Goal: Book appointment/travel/reservation

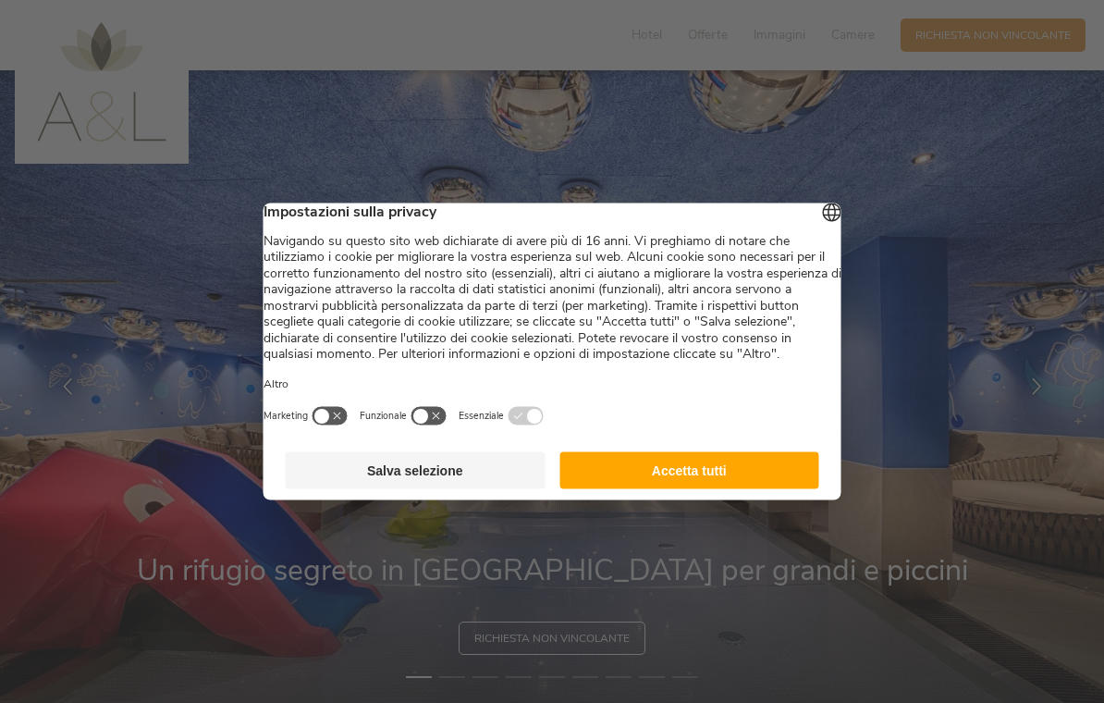
click at [633, 488] on button "Accetta tutti" at bounding box center [690, 470] width 260 height 37
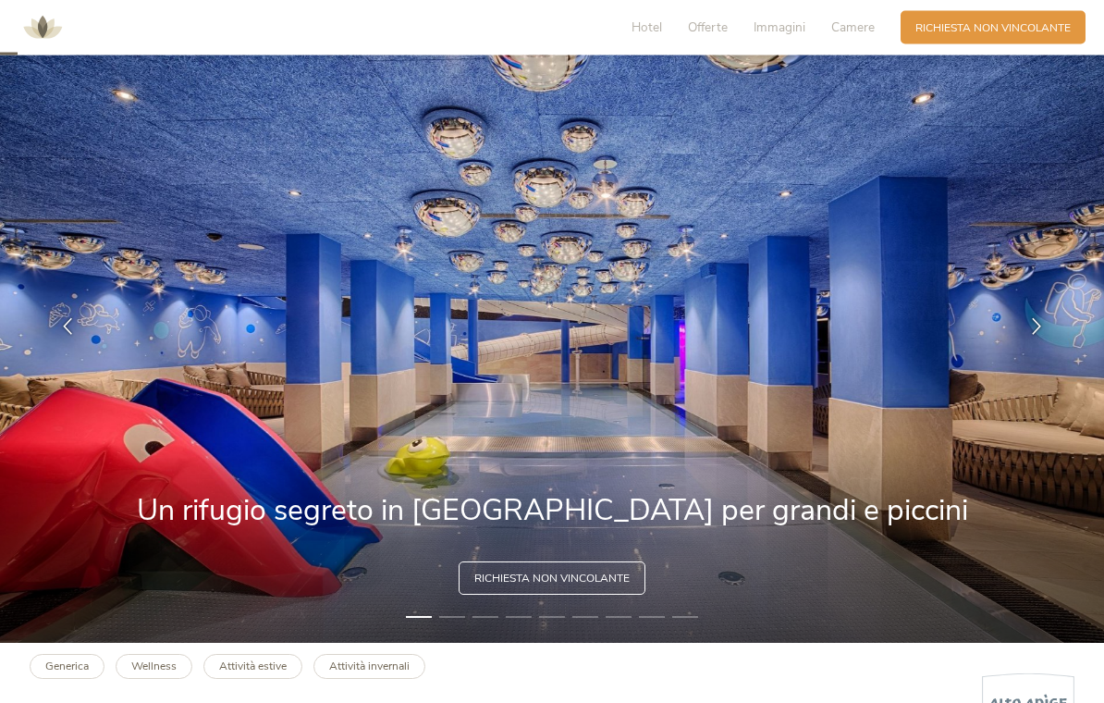
scroll to position [60, 0]
click at [1038, 335] on icon at bounding box center [1036, 326] width 17 height 17
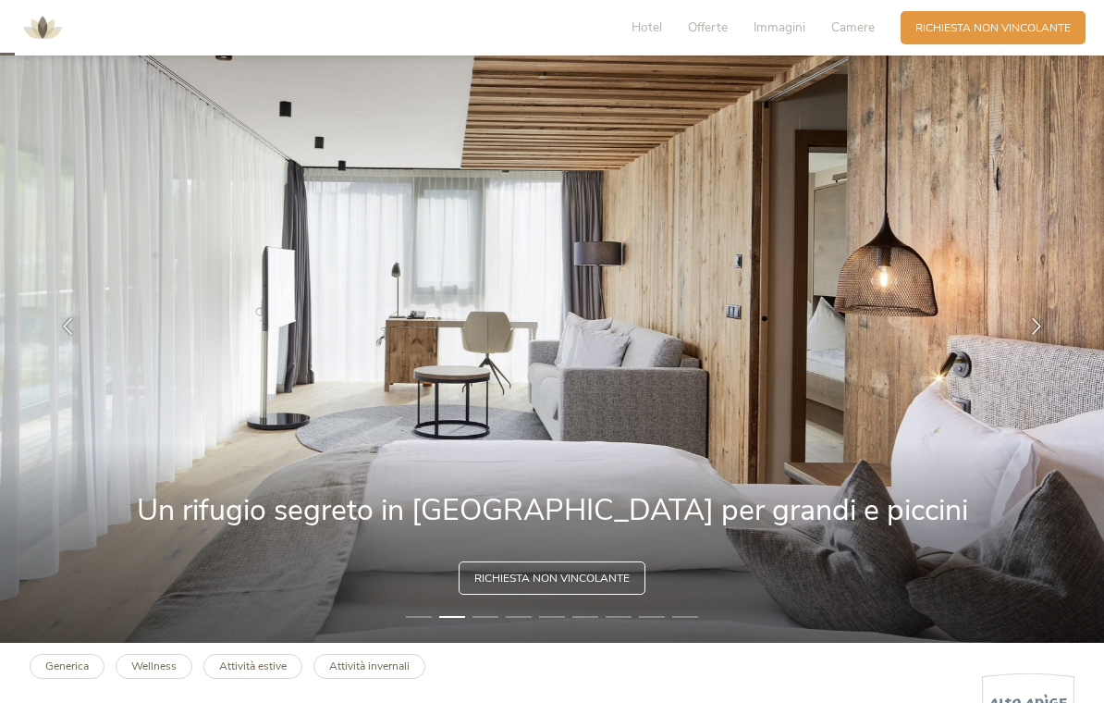
click at [1033, 335] on icon at bounding box center [1036, 326] width 17 height 17
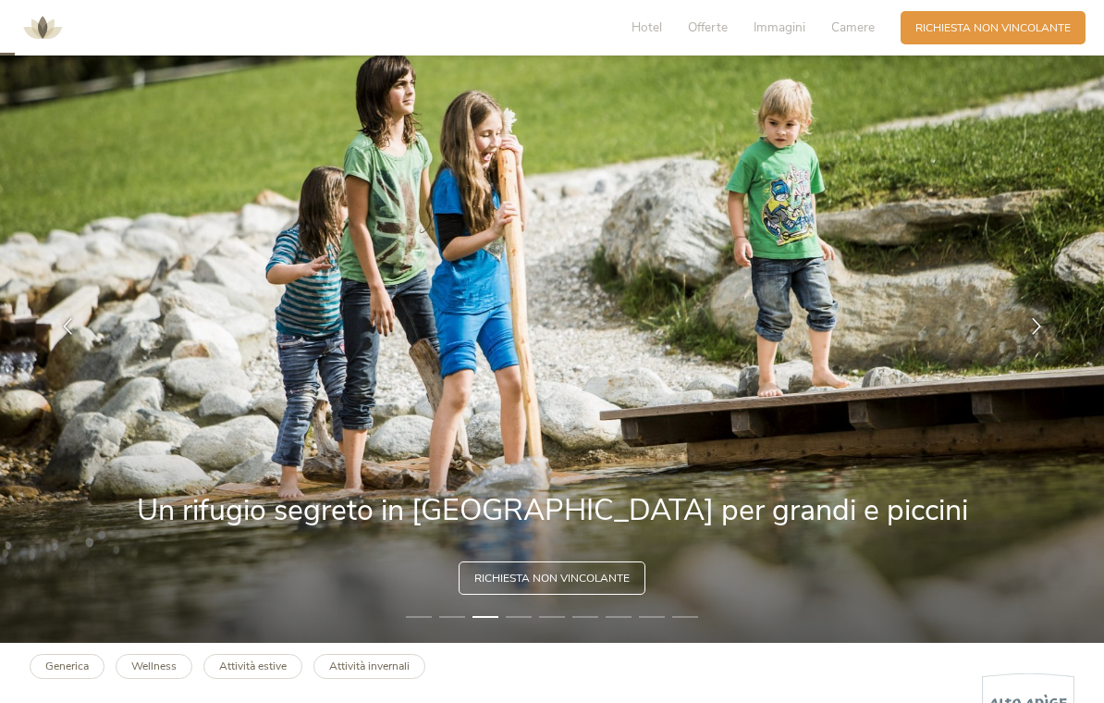
click at [1019, 349] on div at bounding box center [1037, 326] width 46 height 46
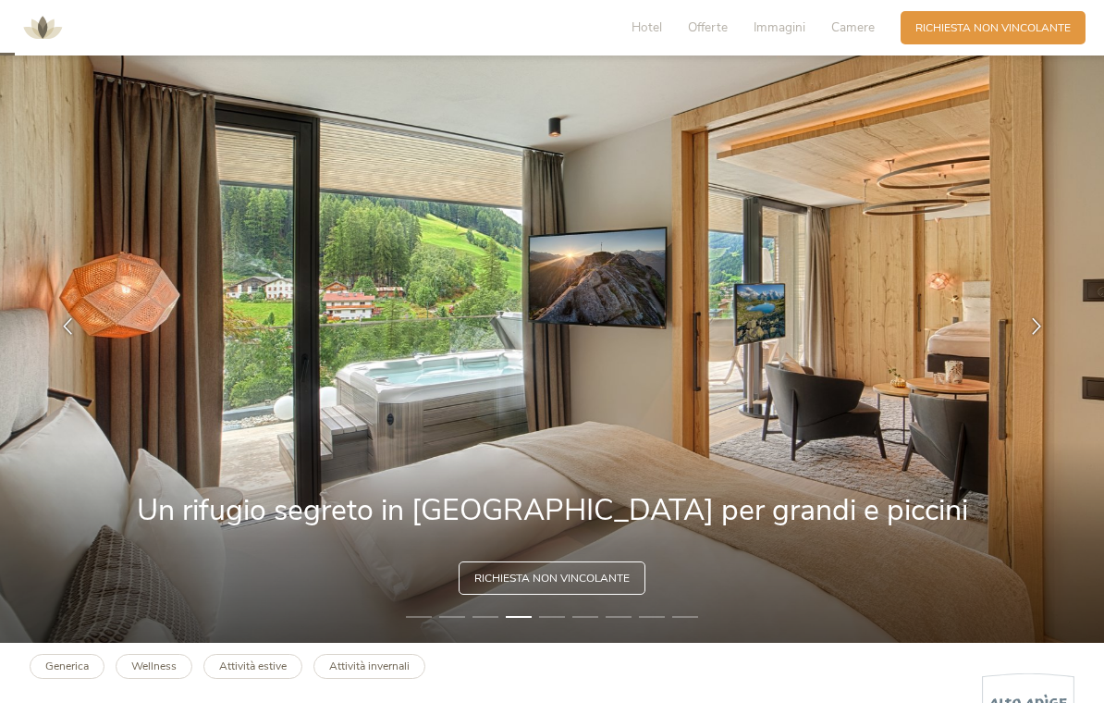
click at [1024, 350] on div at bounding box center [1037, 326] width 46 height 46
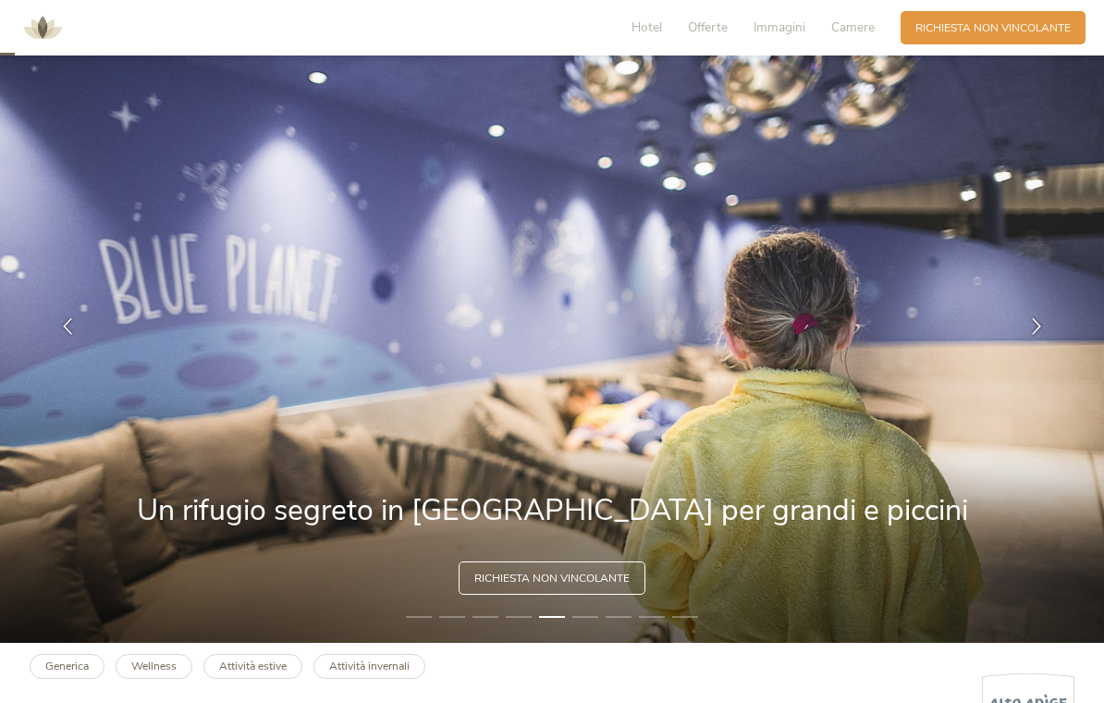
click at [1036, 335] on icon at bounding box center [1036, 326] width 17 height 17
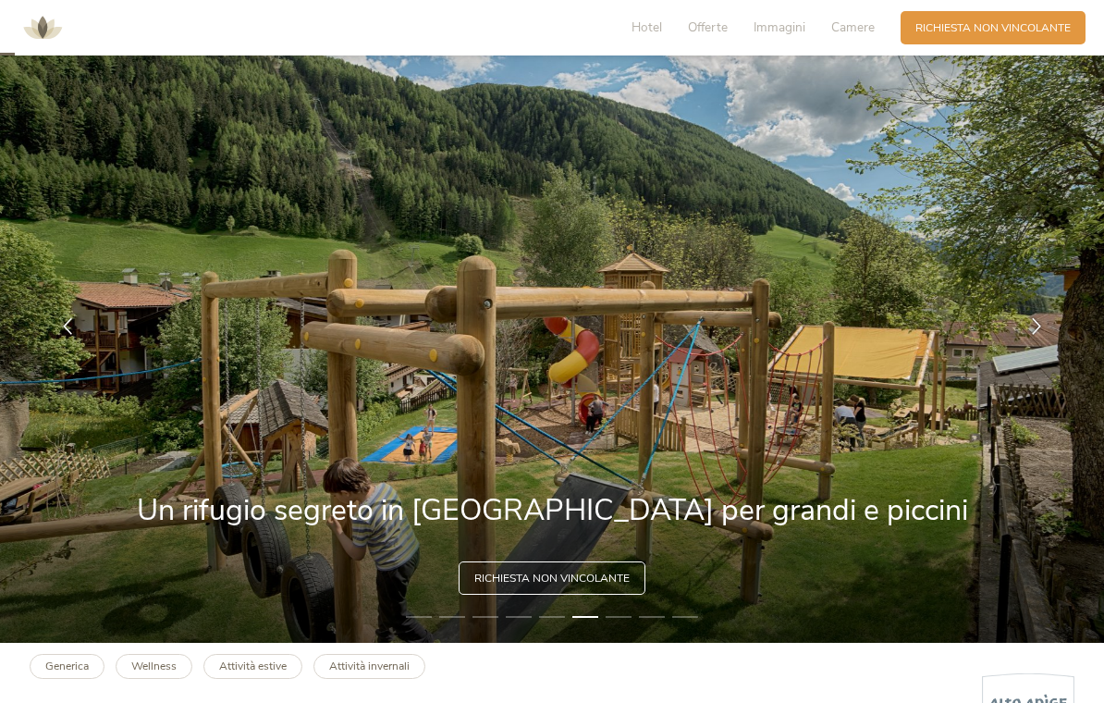
click at [1048, 350] on div at bounding box center [1037, 326] width 46 height 46
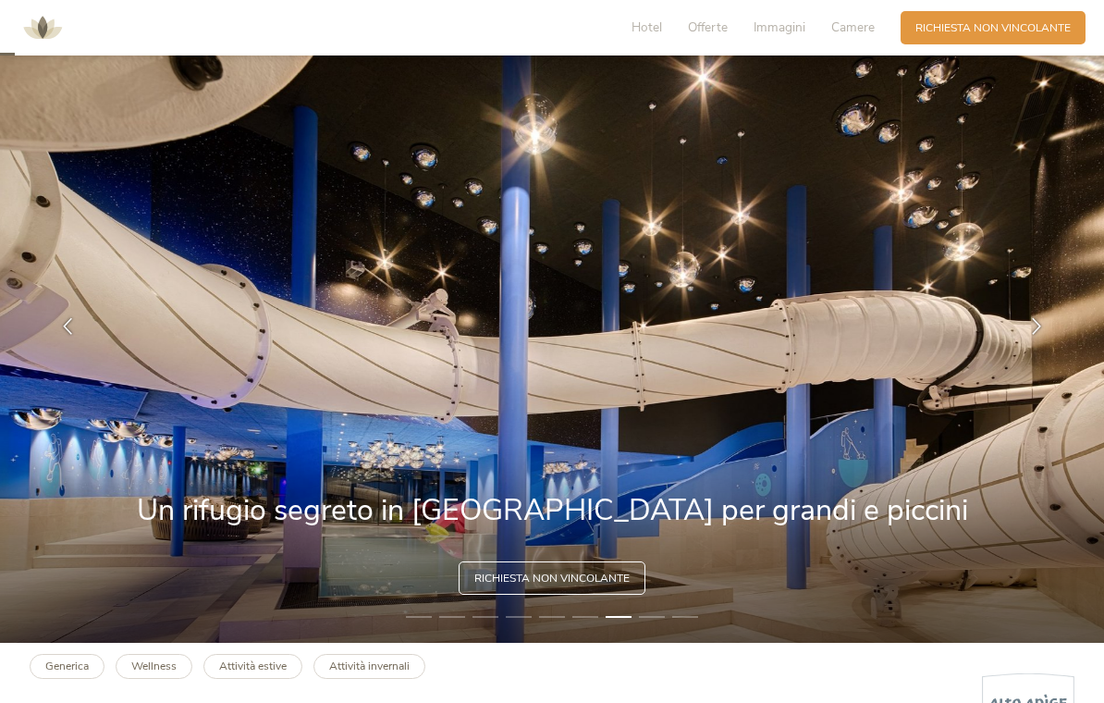
click at [1023, 350] on div at bounding box center [1037, 326] width 46 height 46
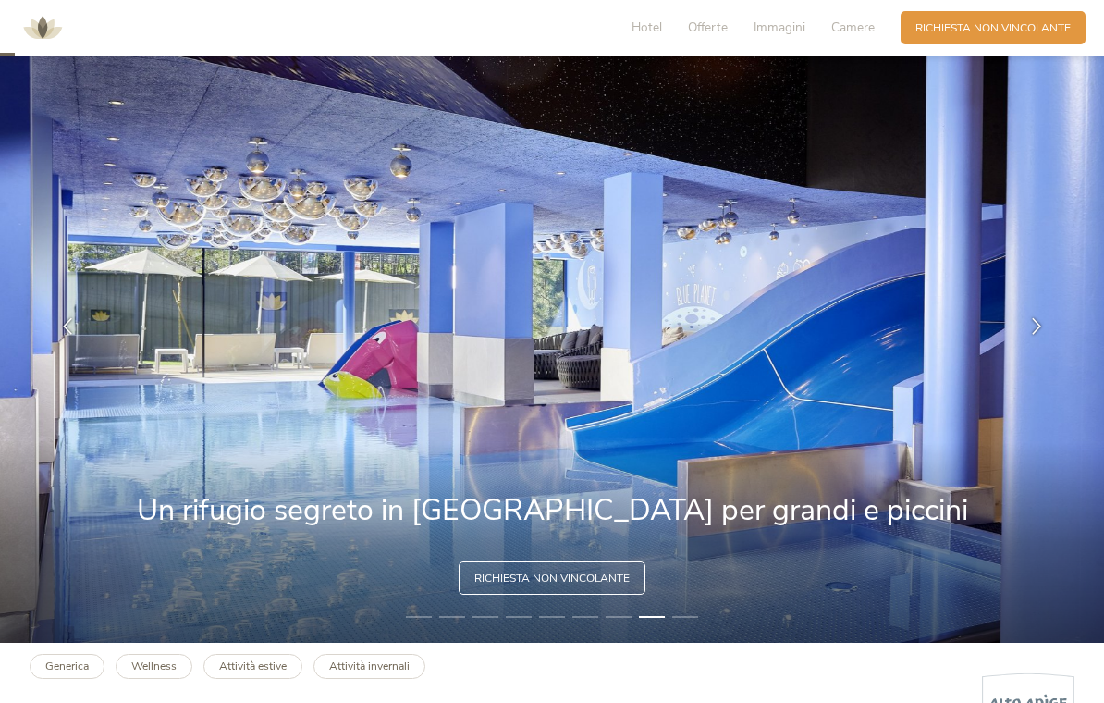
click at [1018, 350] on div at bounding box center [1037, 326] width 46 height 46
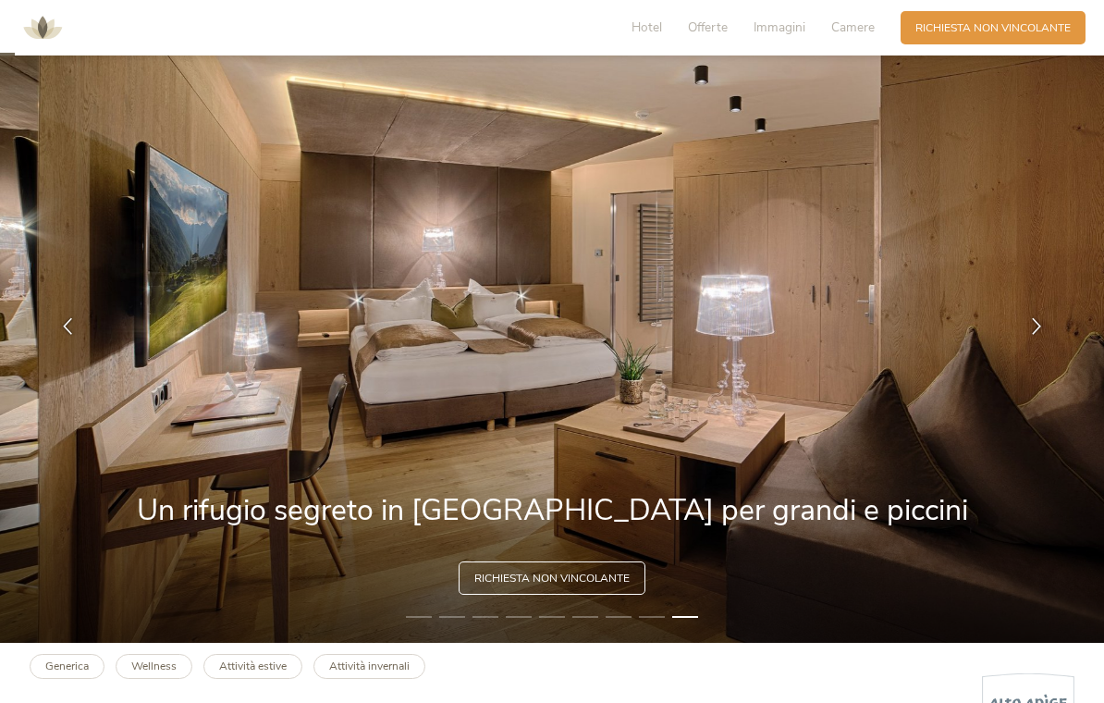
click at [1027, 346] on div at bounding box center [1037, 326] width 46 height 46
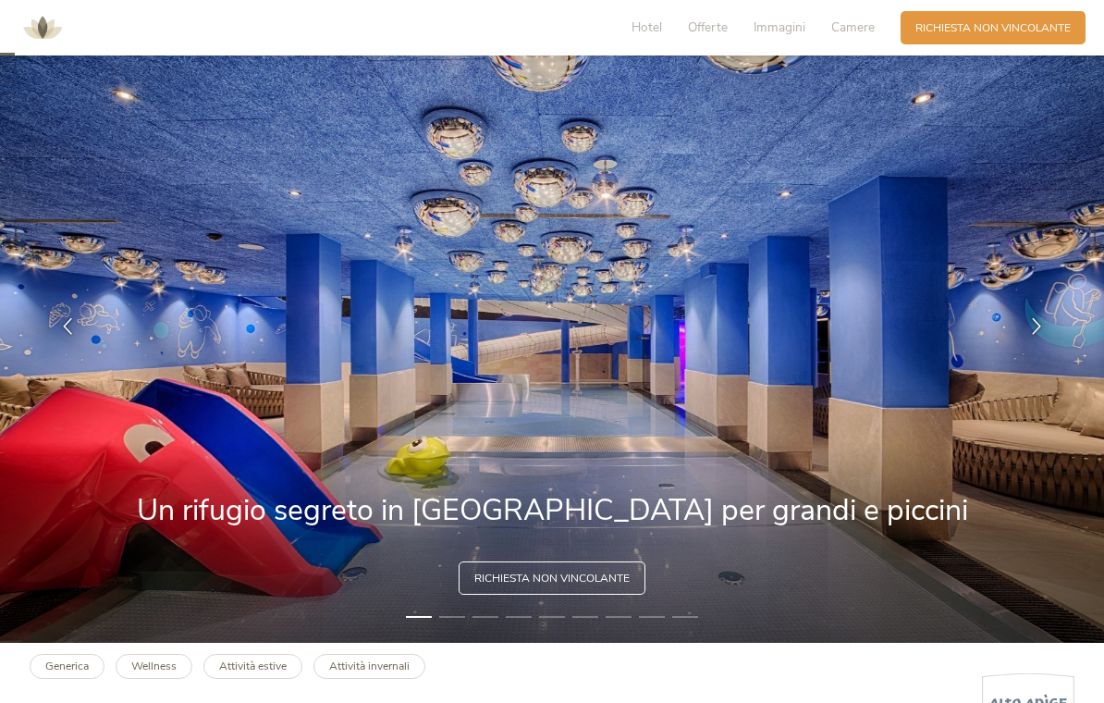
click at [1042, 335] on icon at bounding box center [1036, 326] width 17 height 17
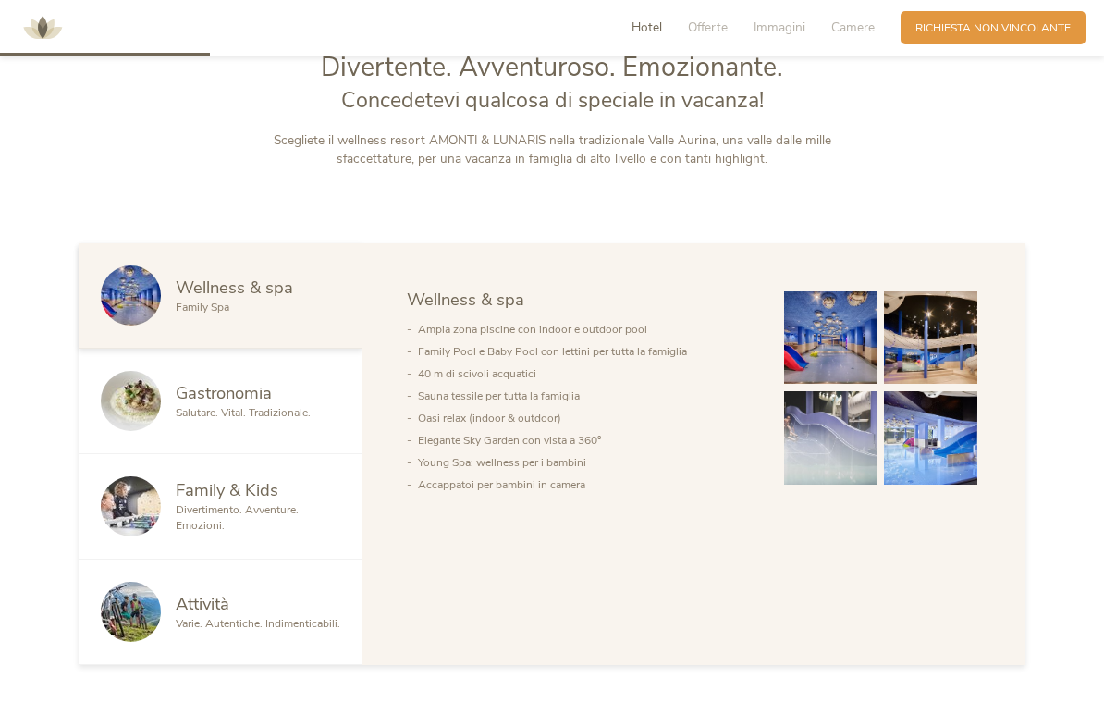
scroll to position [793, 0]
click at [159, 535] on img at bounding box center [131, 507] width 60 height 60
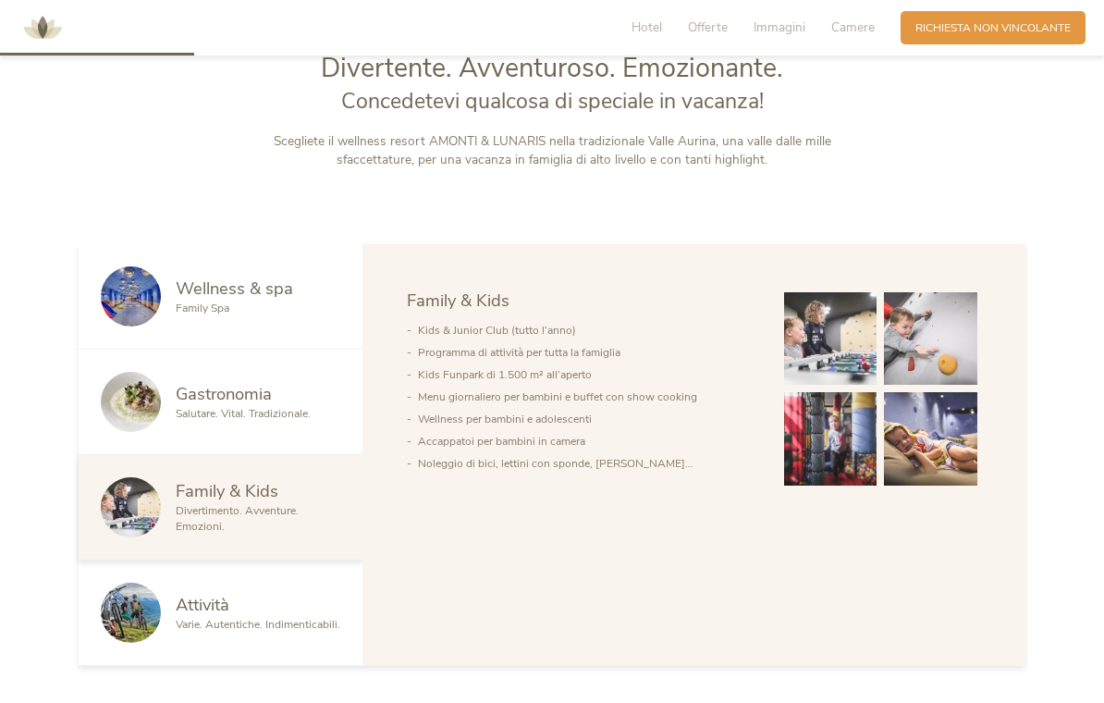
click at [194, 616] on span "Attività" at bounding box center [203, 604] width 54 height 23
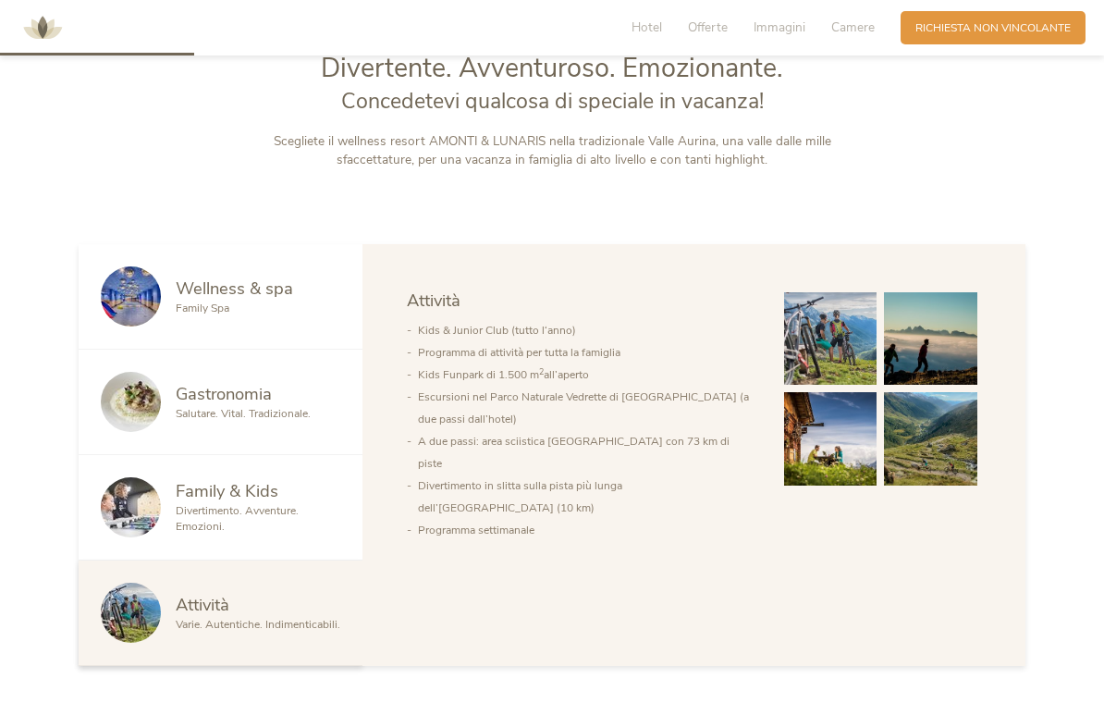
click at [186, 449] on div "Gastronomia Salutare. Vital. Tradizionale." at bounding box center [221, 402] width 284 height 105
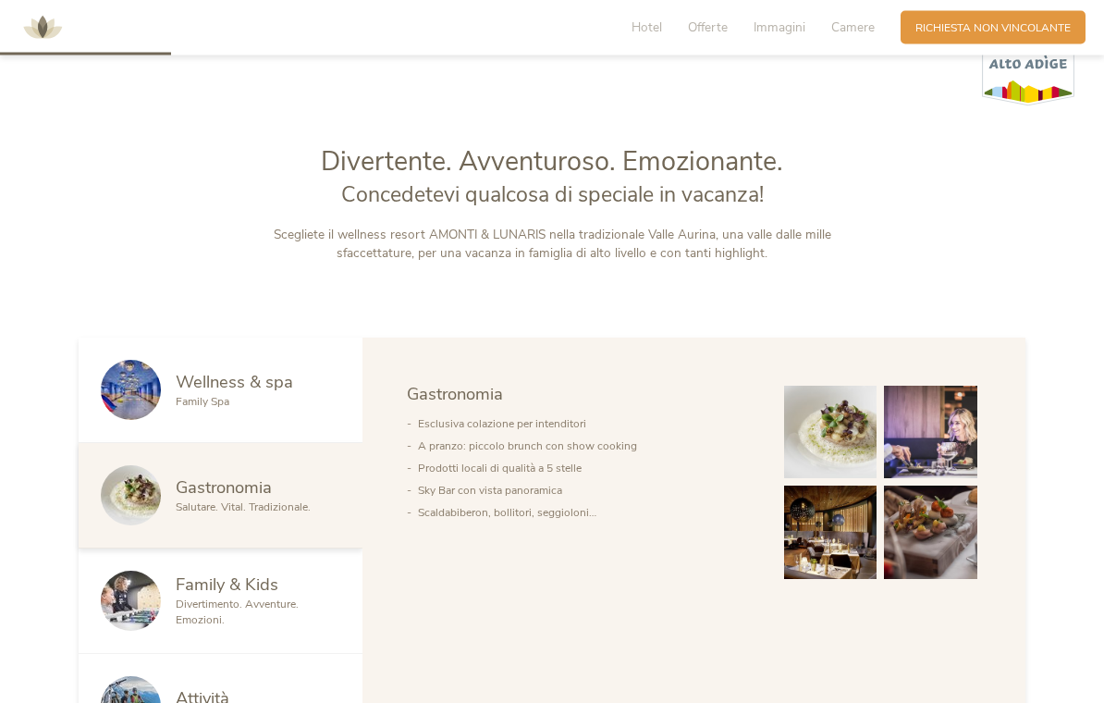
scroll to position [699, 0]
click at [204, 393] on span "Wellness & spa" at bounding box center [234, 381] width 117 height 23
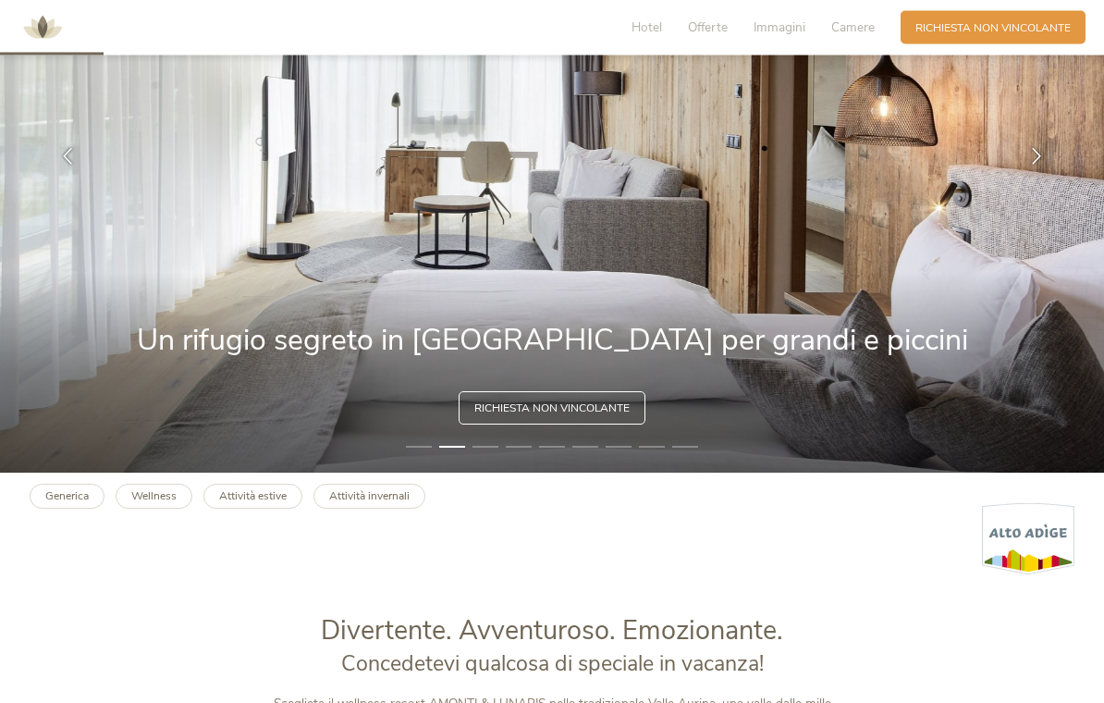
scroll to position [0, 0]
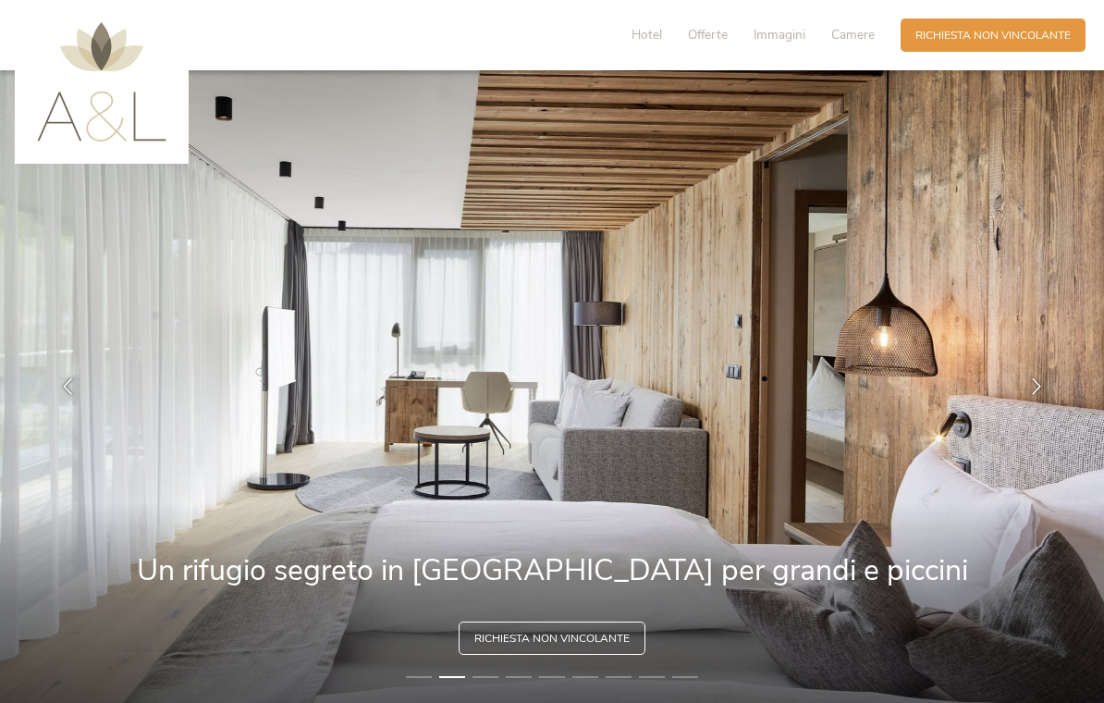
click at [711, 40] on span "Offerte" at bounding box center [708, 35] width 40 height 18
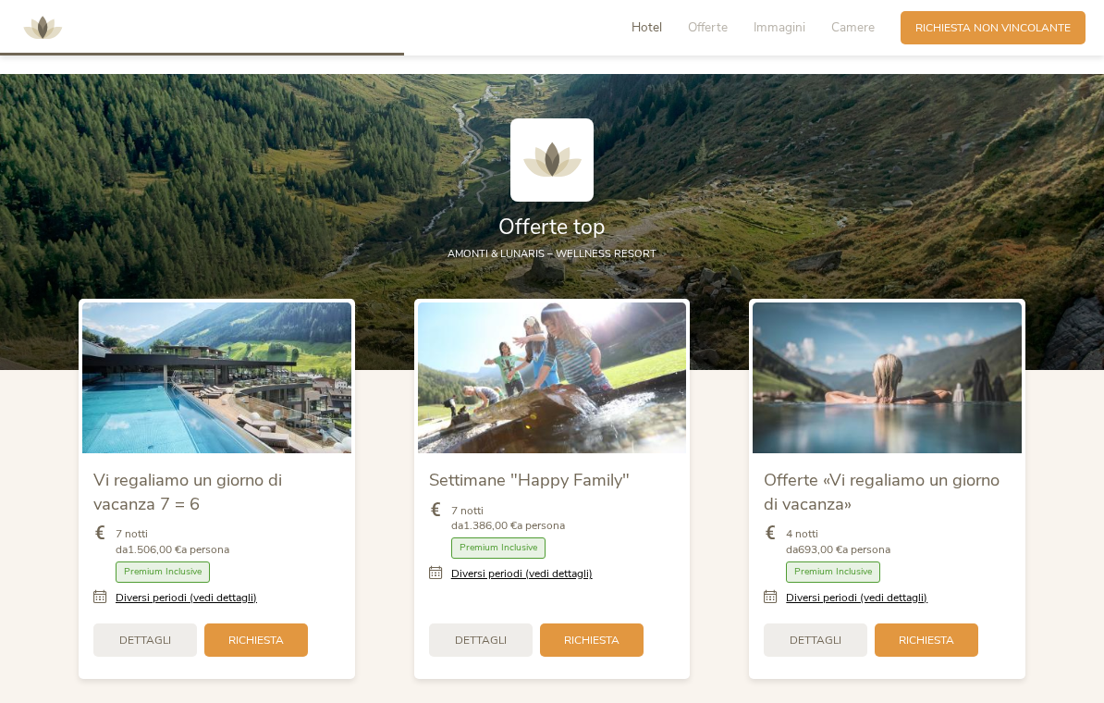
scroll to position [1696, 0]
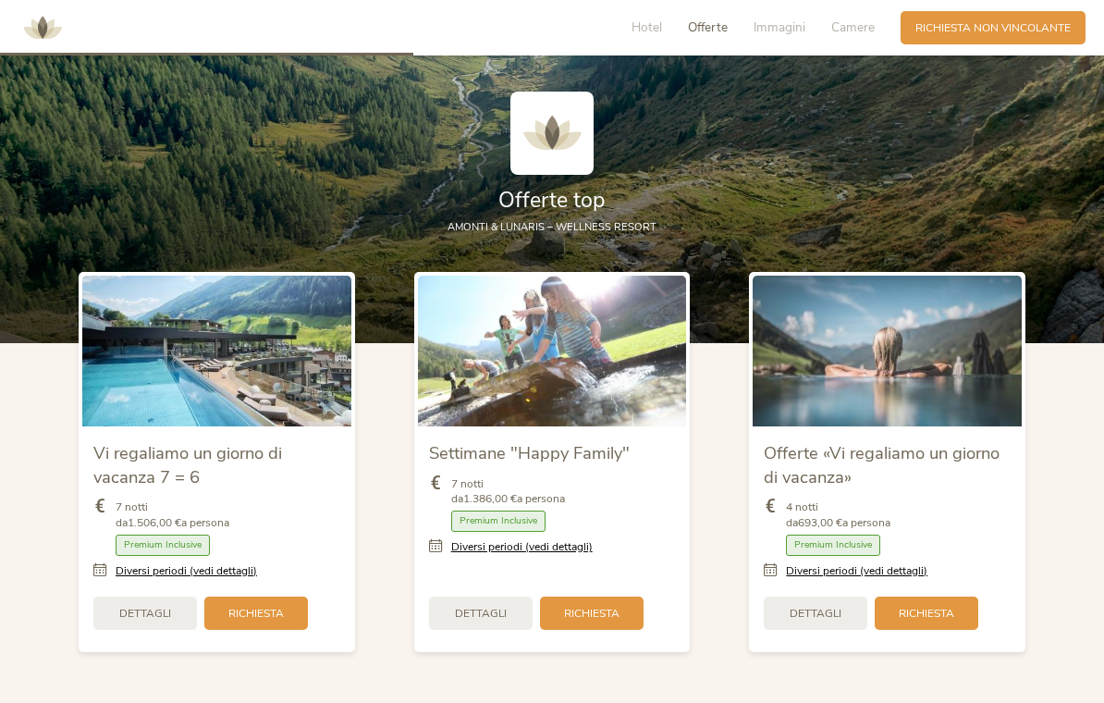
click at [217, 579] on link "Diversi periodi (vedi dettagli)" at bounding box center [186, 571] width 141 height 16
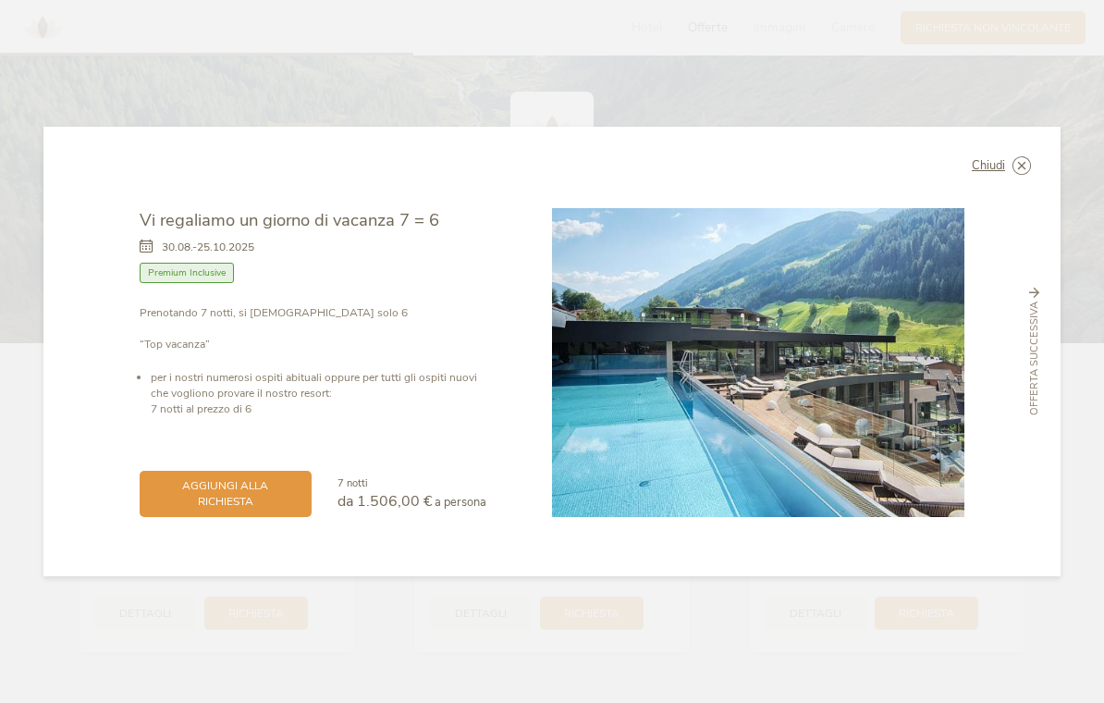
click at [0, 0] on icon at bounding box center [0, 0] width 0 height 0
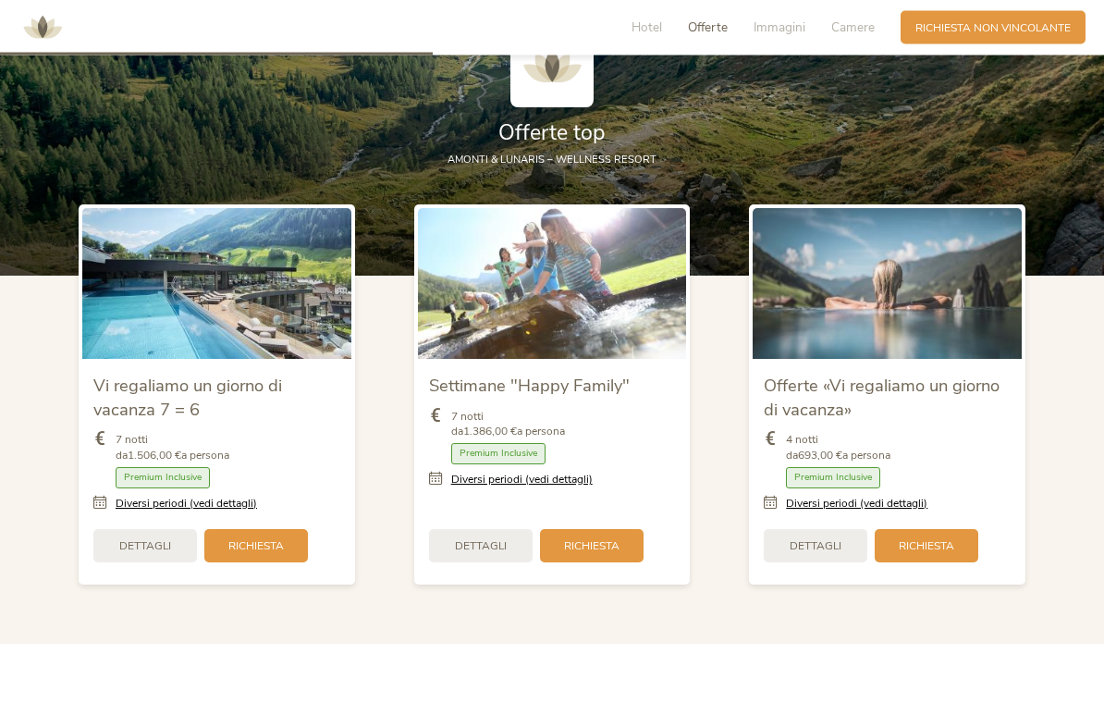
scroll to position [1765, 0]
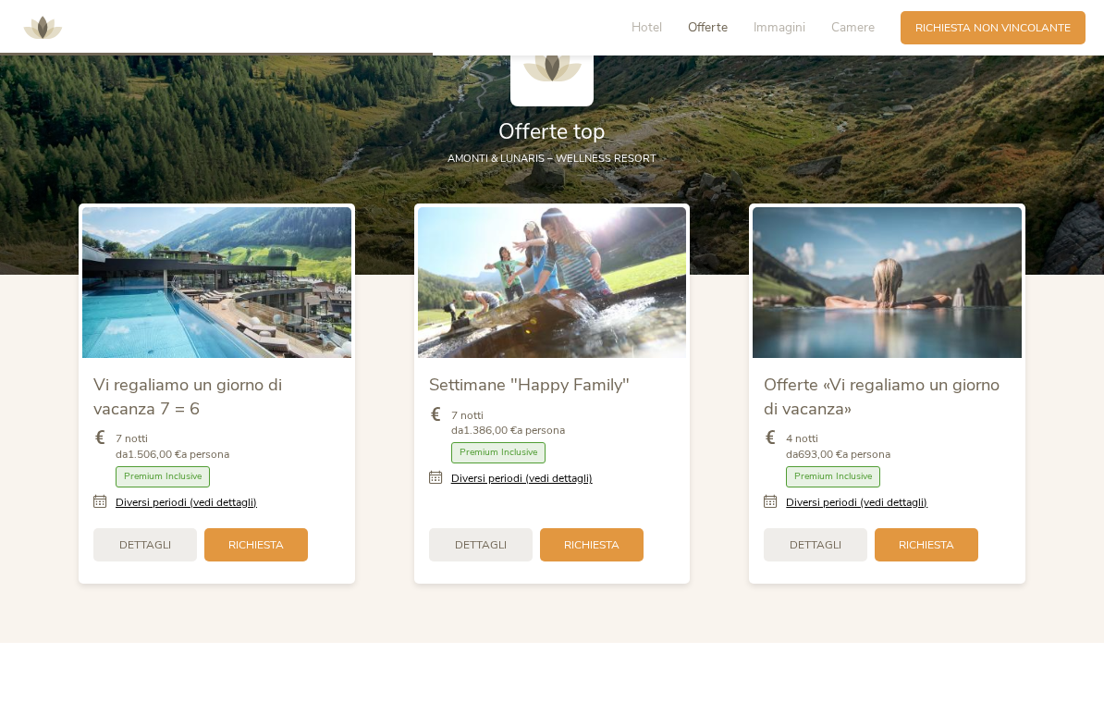
click at [117, 561] on div "Dettagli" at bounding box center [145, 544] width 104 height 33
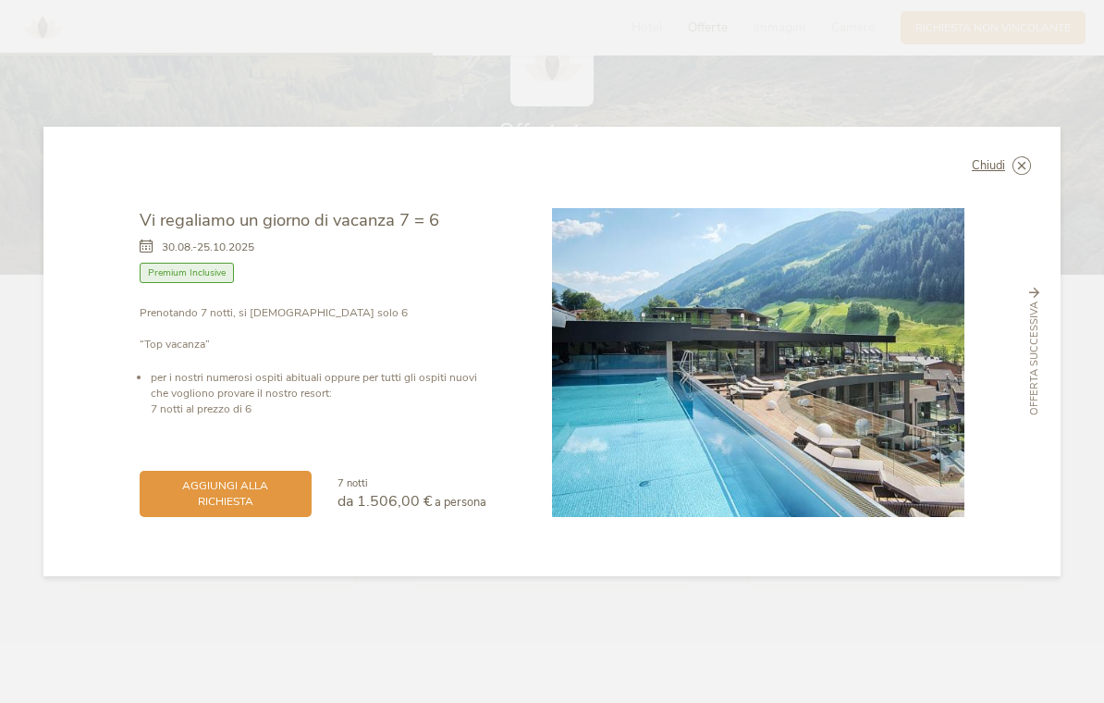
click at [198, 510] on span "aggiungi alla richiesta" at bounding box center [225, 493] width 142 height 31
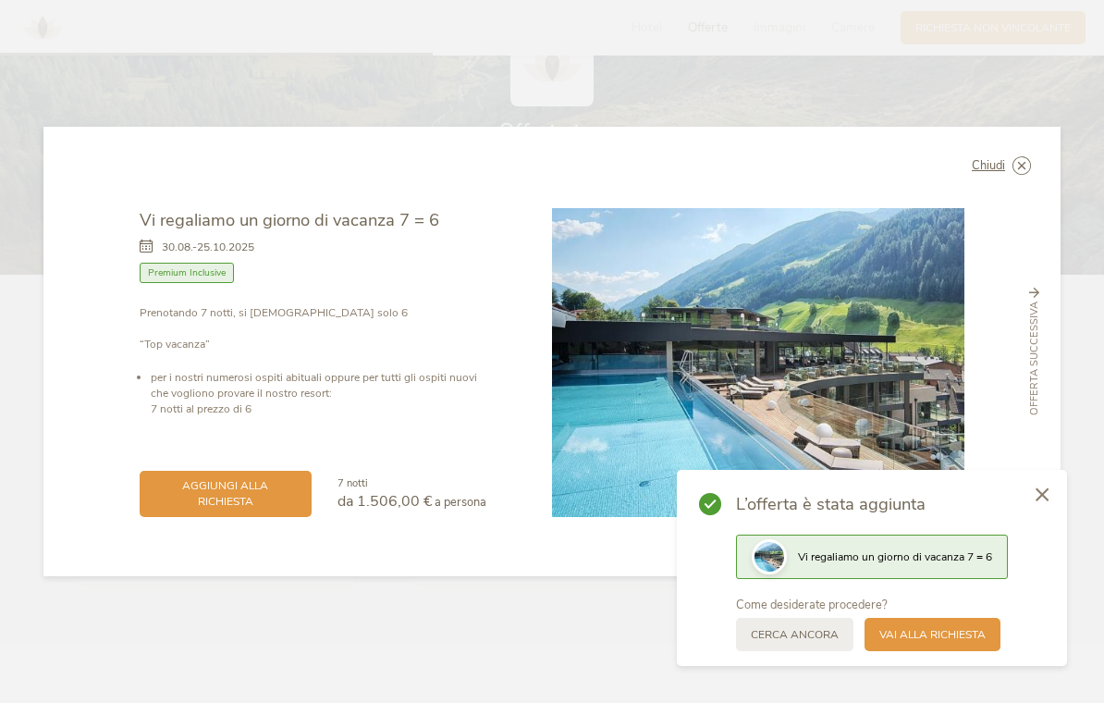
click at [919, 651] on div "Vai alla richiesta" at bounding box center [933, 634] width 136 height 33
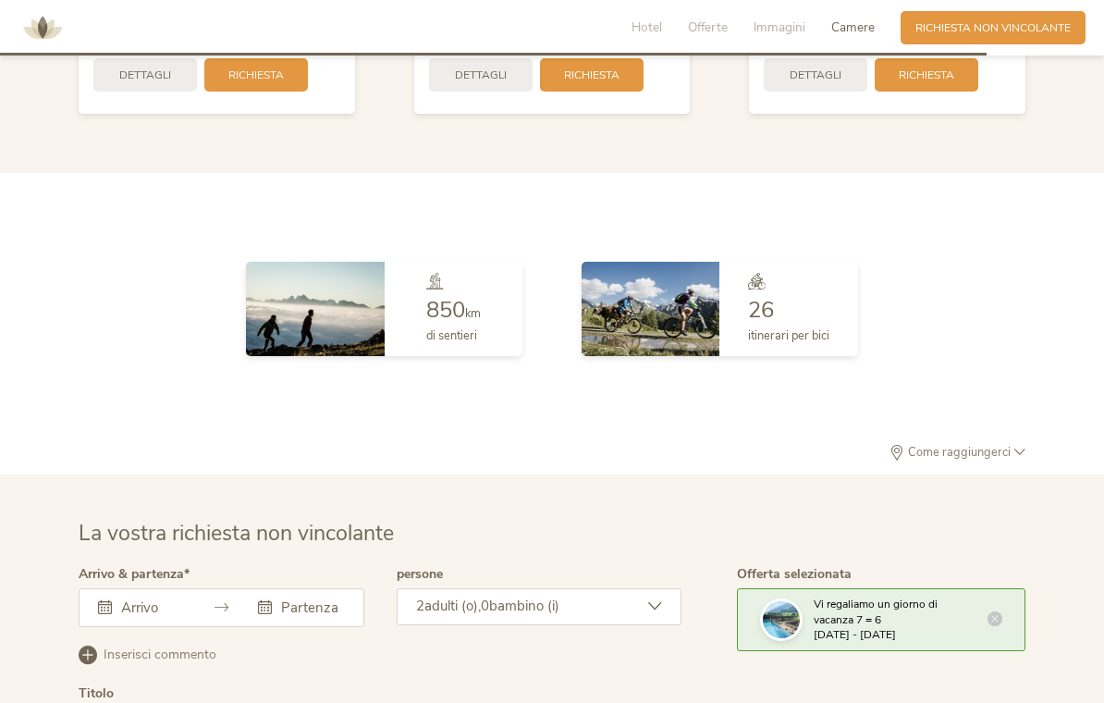
scroll to position [4048, 0]
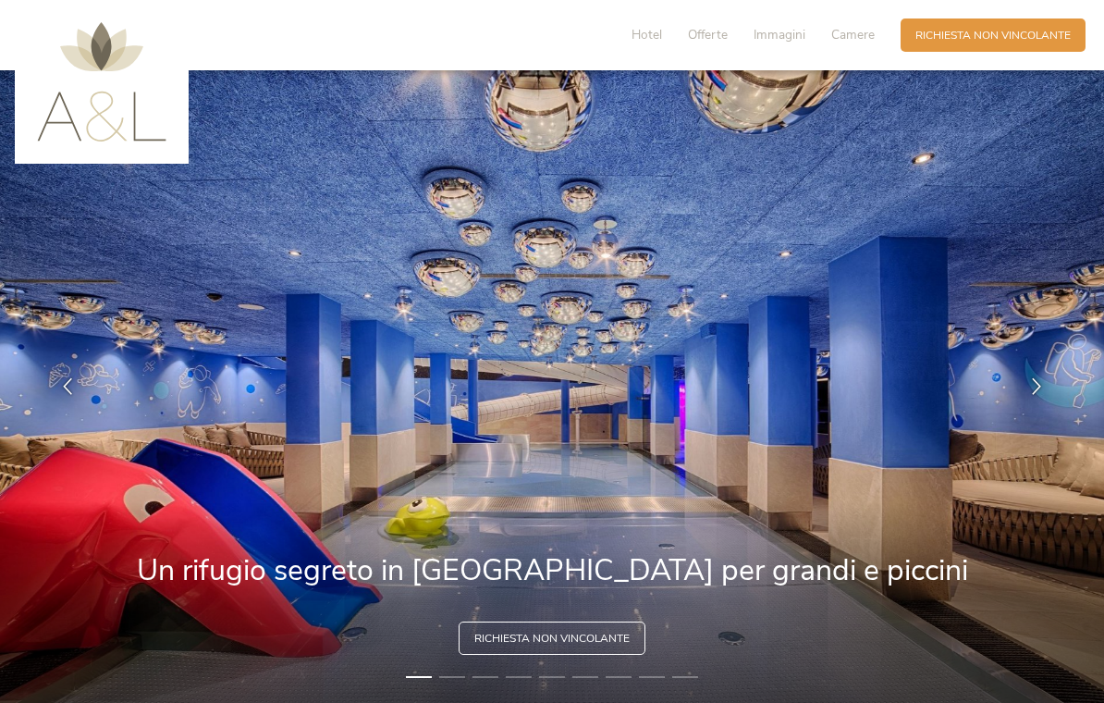
click at [655, 21] on div "Hotel Offerte Immagini Camere" at bounding box center [757, 34] width 288 height 33
click at [668, 31] on div "Hotel Offerte Immagini Camere" at bounding box center [757, 34] width 288 height 33
click at [660, 30] on span "Hotel" at bounding box center [647, 35] width 31 height 18
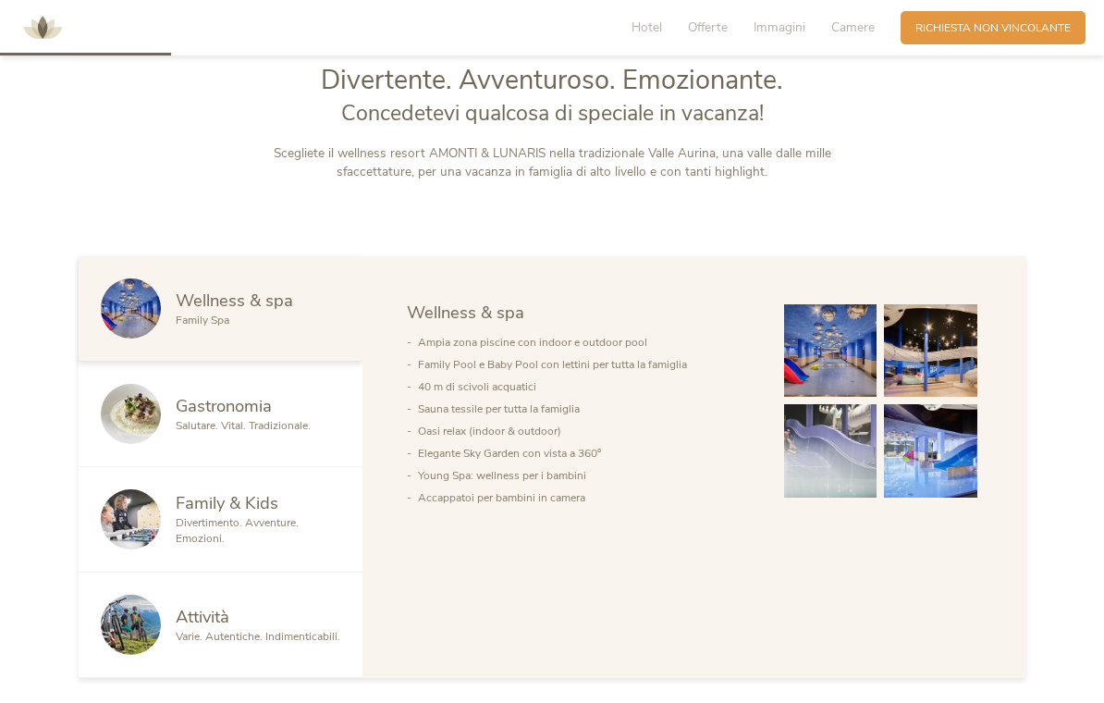
scroll to position [797, 0]
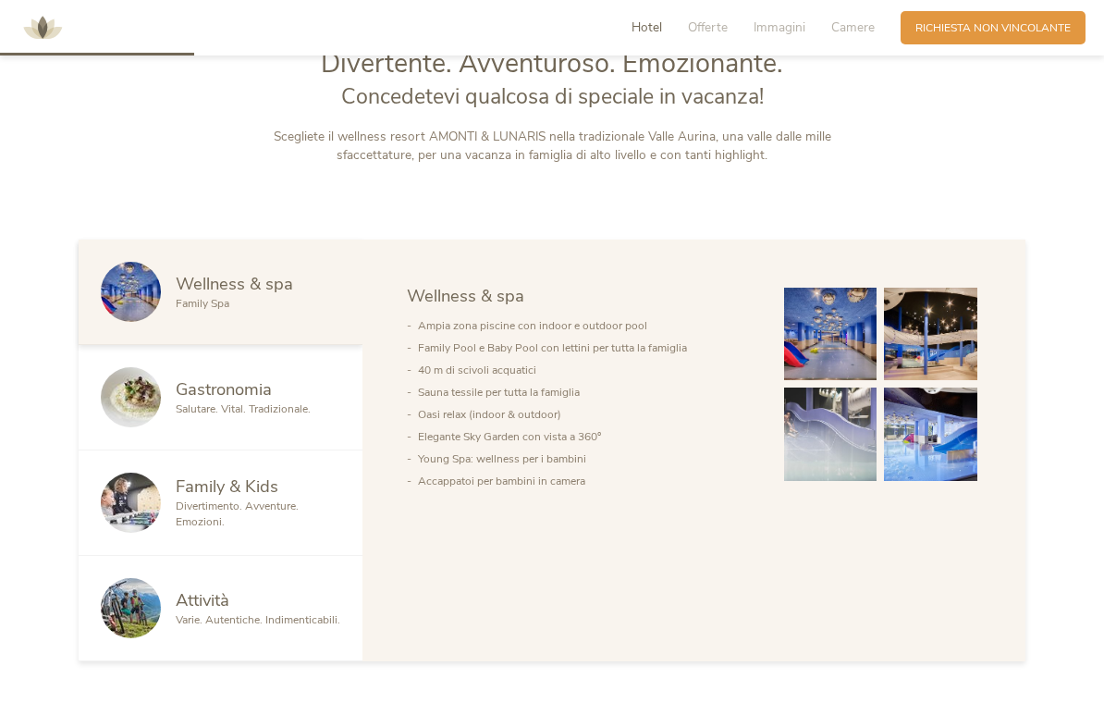
click at [855, 24] on span "Camere" at bounding box center [852, 27] width 43 height 18
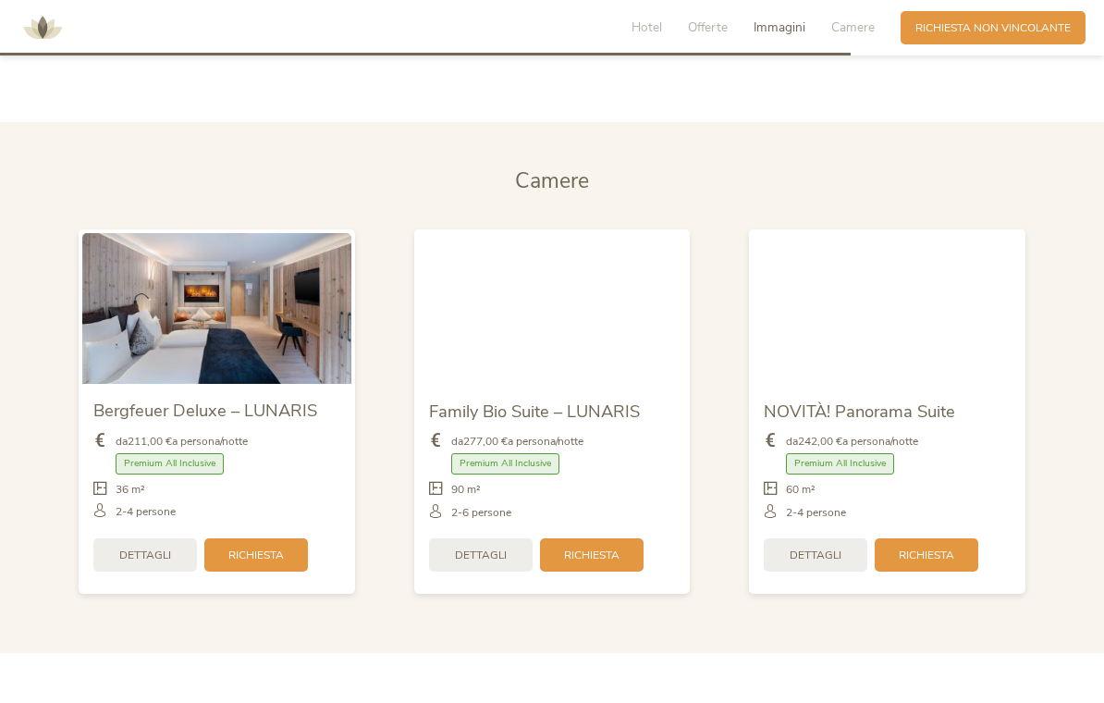
scroll to position [3636, 0]
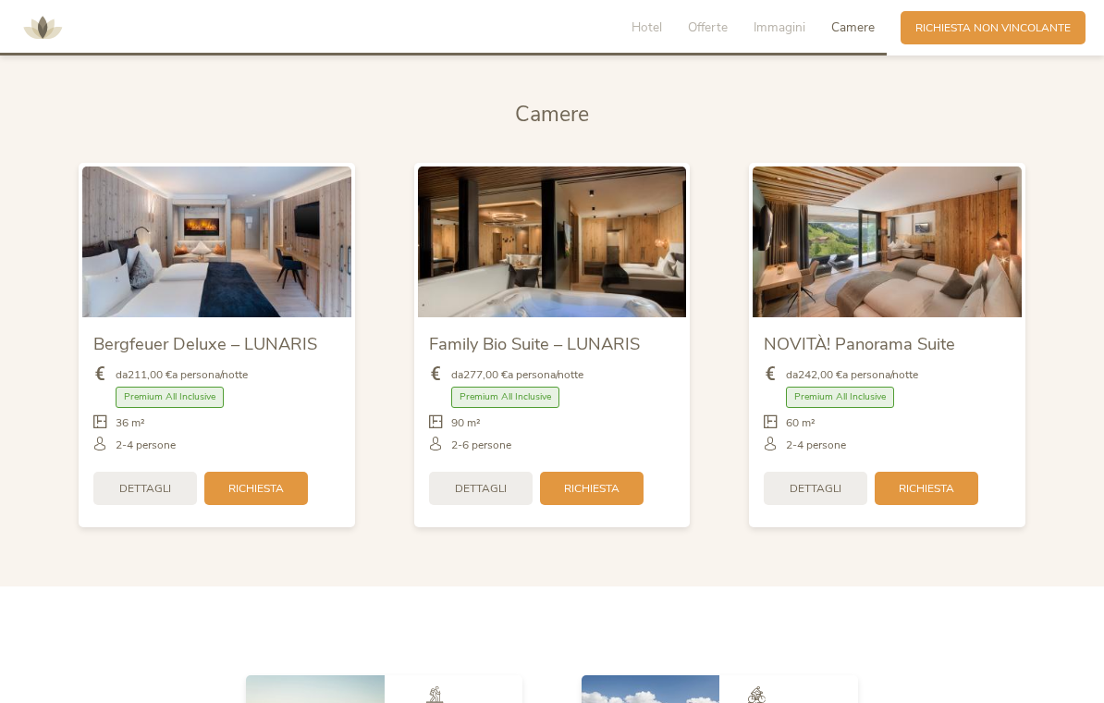
click at [466, 497] on span "Dettagli" at bounding box center [481, 489] width 52 height 16
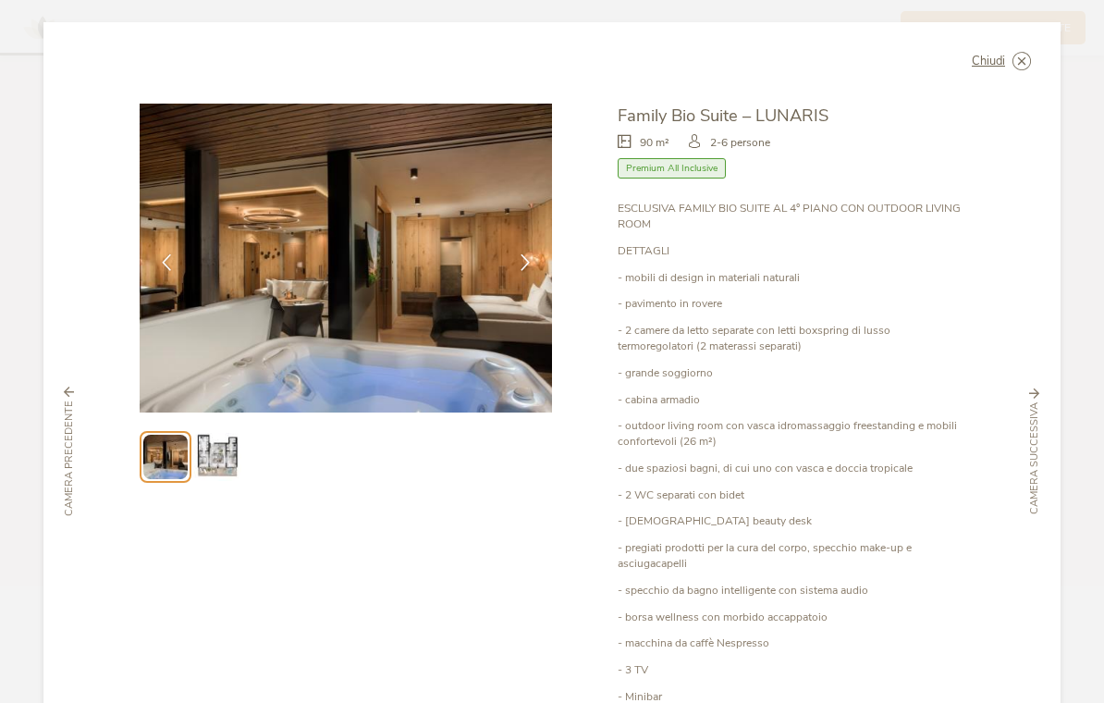
click at [206, 436] on img at bounding box center [216, 456] width 47 height 47
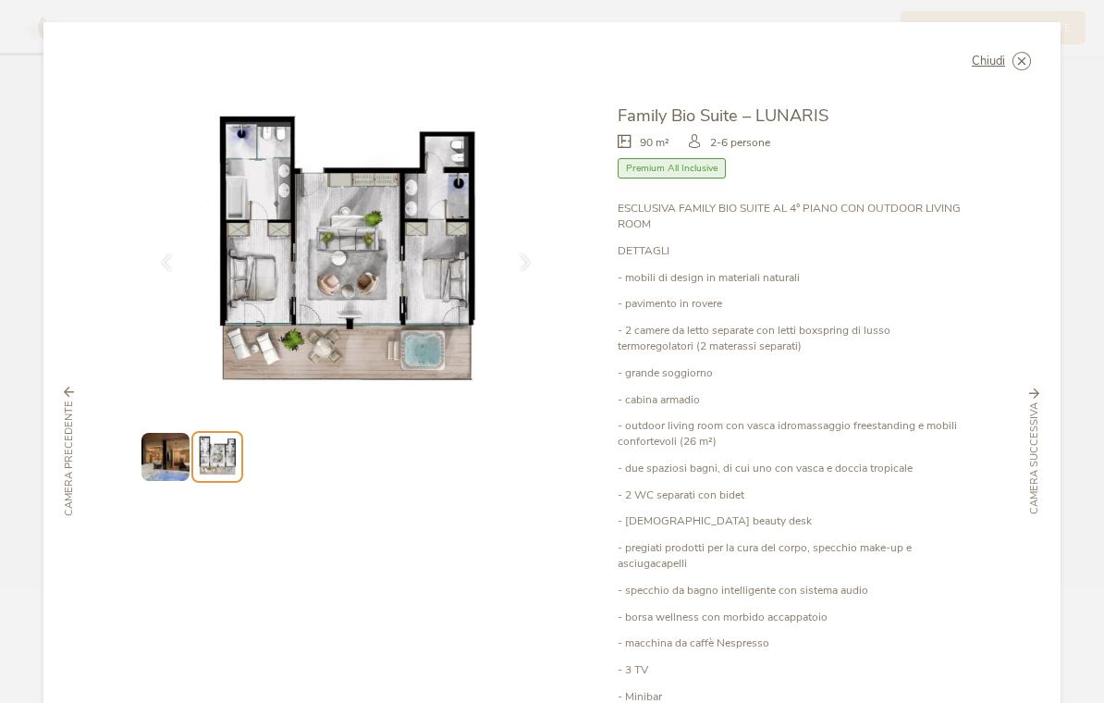
click at [158, 437] on img at bounding box center [164, 456] width 47 height 47
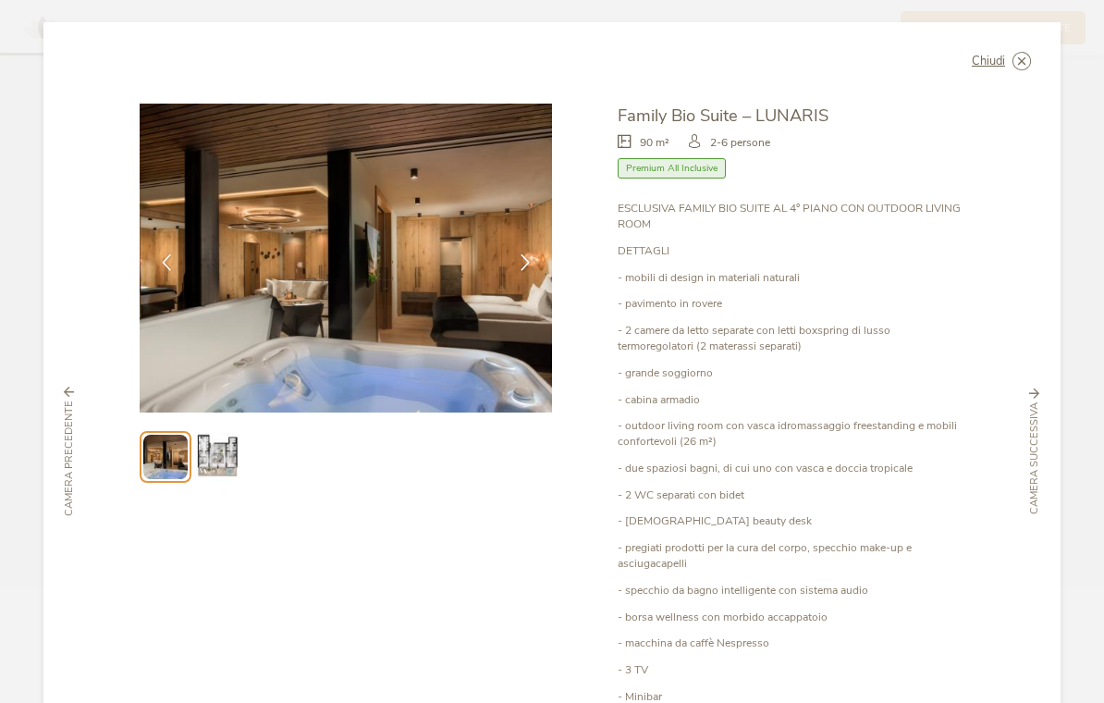
click at [214, 453] on img at bounding box center [216, 456] width 47 height 47
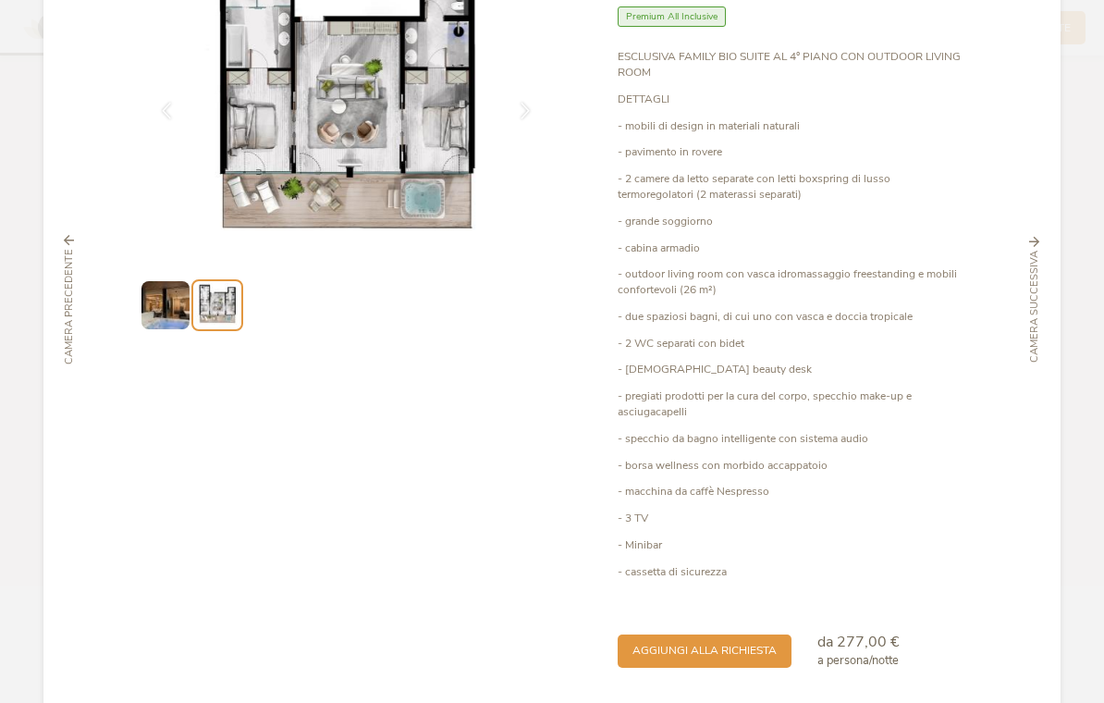
scroll to position [151, 0]
click at [659, 635] on div "aggiungi alla richiesta" at bounding box center [705, 651] width 174 height 33
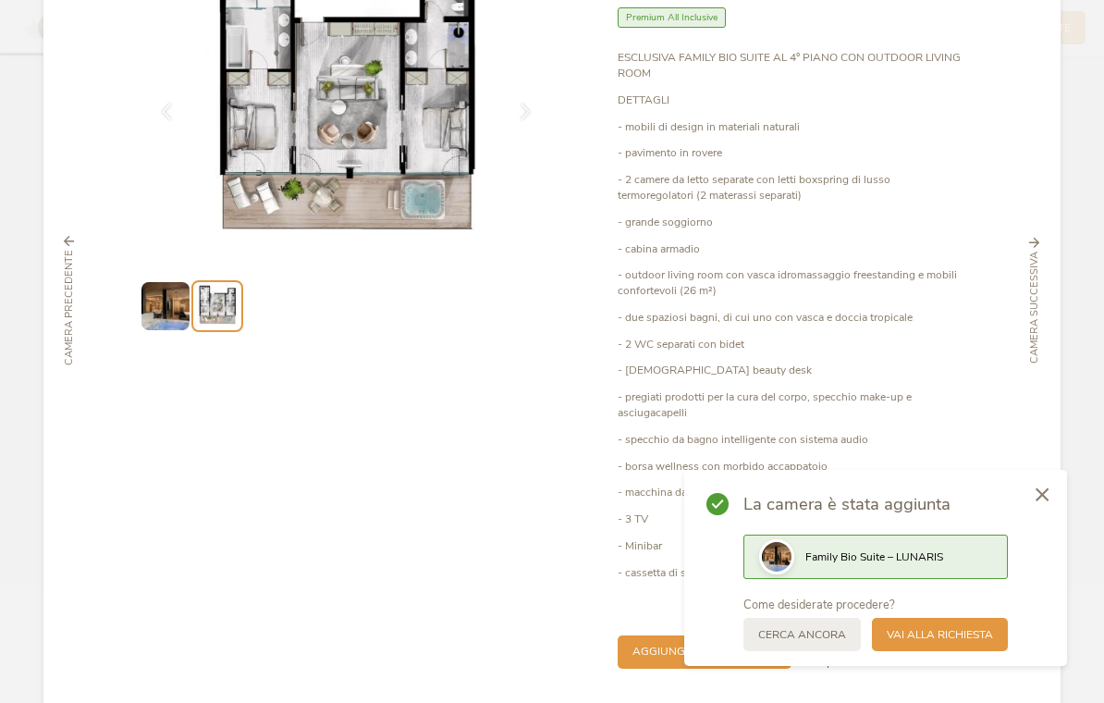
click at [901, 620] on div "Vai alla richiesta" at bounding box center [940, 634] width 136 height 33
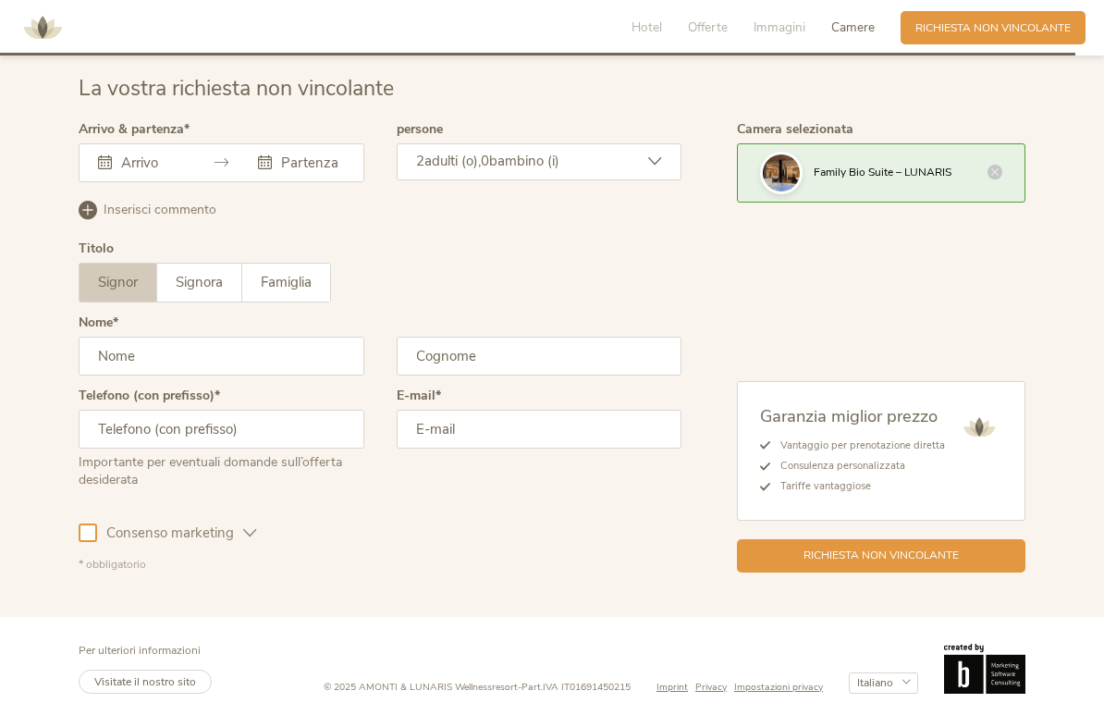
scroll to position [4509, 0]
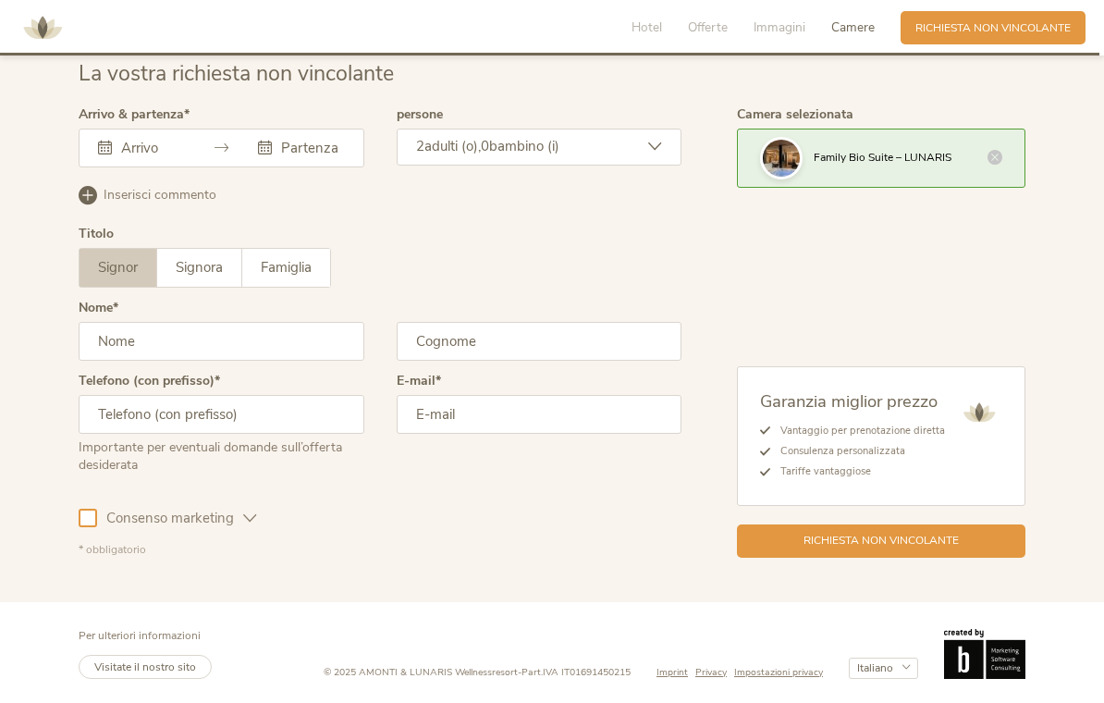
click at [128, 361] on input "text" at bounding box center [222, 341] width 286 height 39
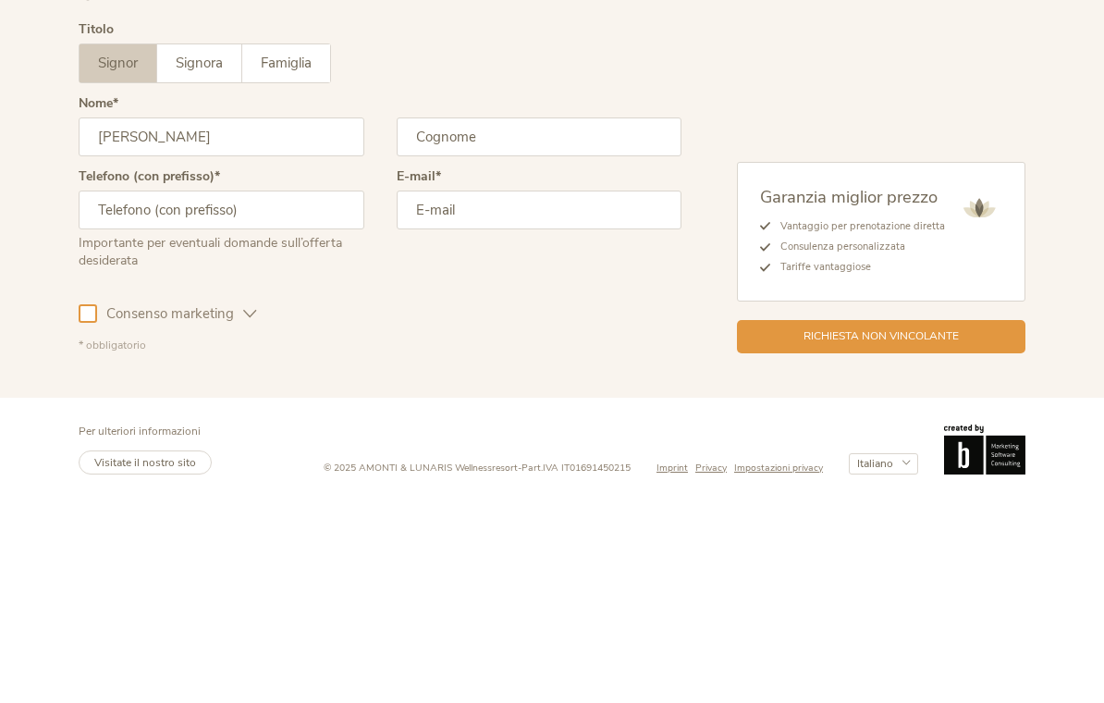
type input "Salvatore"
click at [522, 322] on input "text" at bounding box center [540, 341] width 286 height 39
type input "Giammò"
click at [279, 395] on input "text" at bounding box center [222, 414] width 286 height 39
type input "+393398075980"
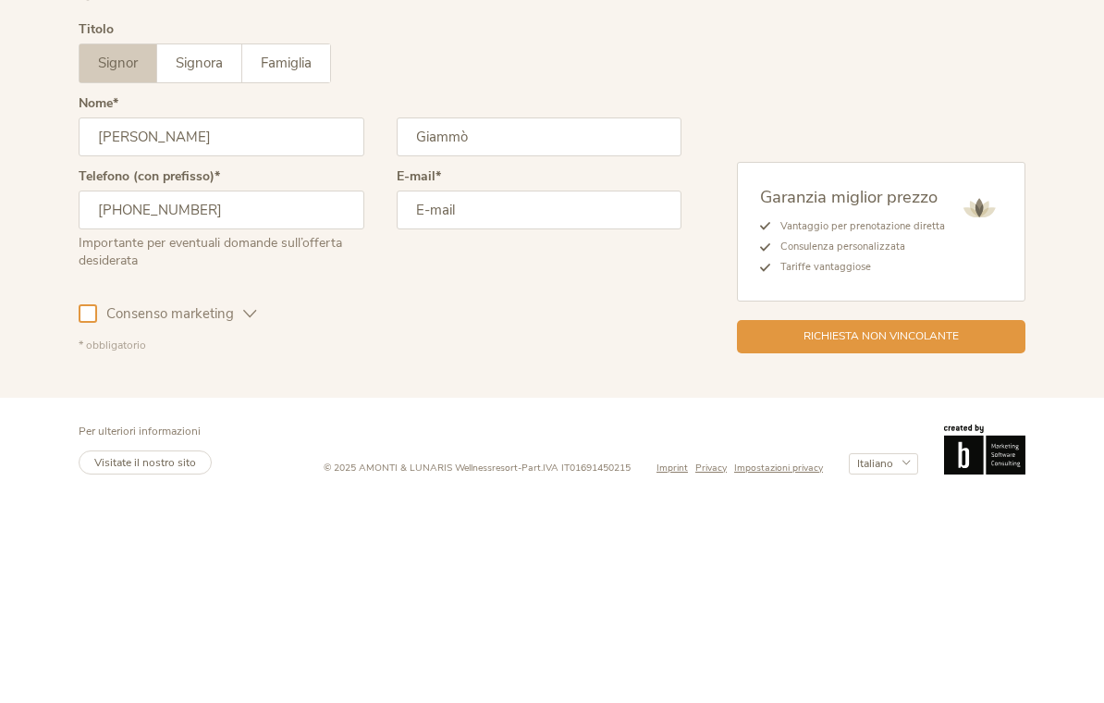
click at [505, 395] on input "email" at bounding box center [540, 414] width 286 height 39
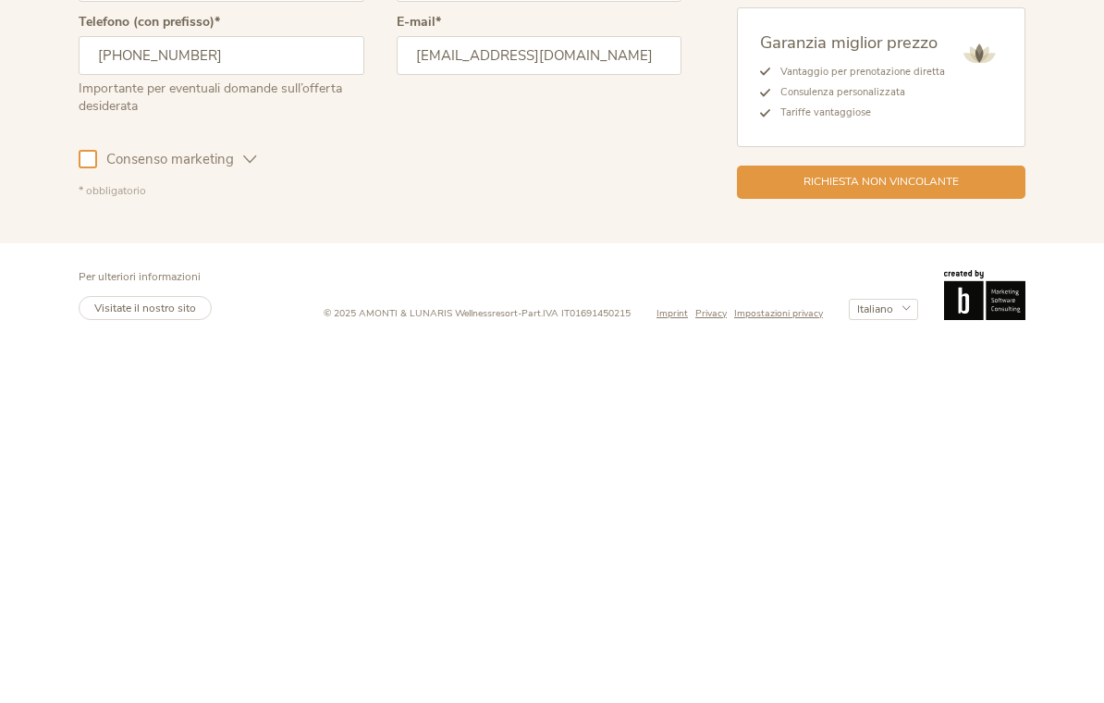
scroll to position [4529, 0]
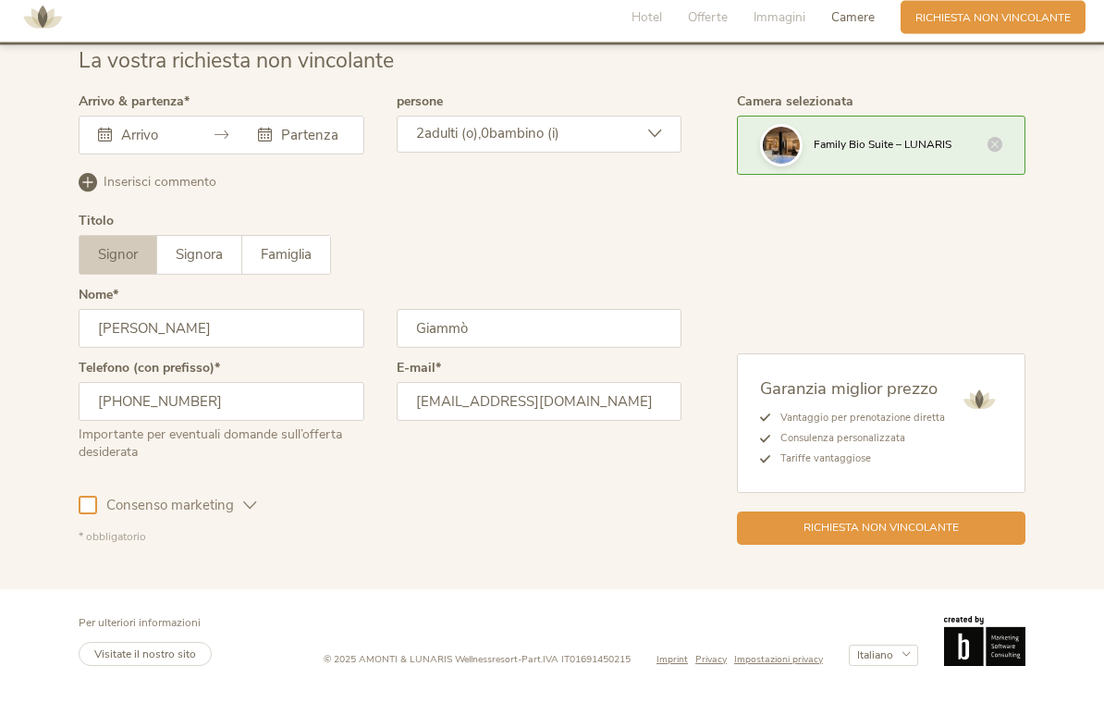
type input "giammosalvatore@gmail.com"
click at [171, 141] on div "Agosto 2025 Lun Mar Mer Gio Ven Sab Dom 28 29 30 31 1 2 3 4 5 6 7 8 9 10 11 12 …" at bounding box center [222, 146] width 286 height 39
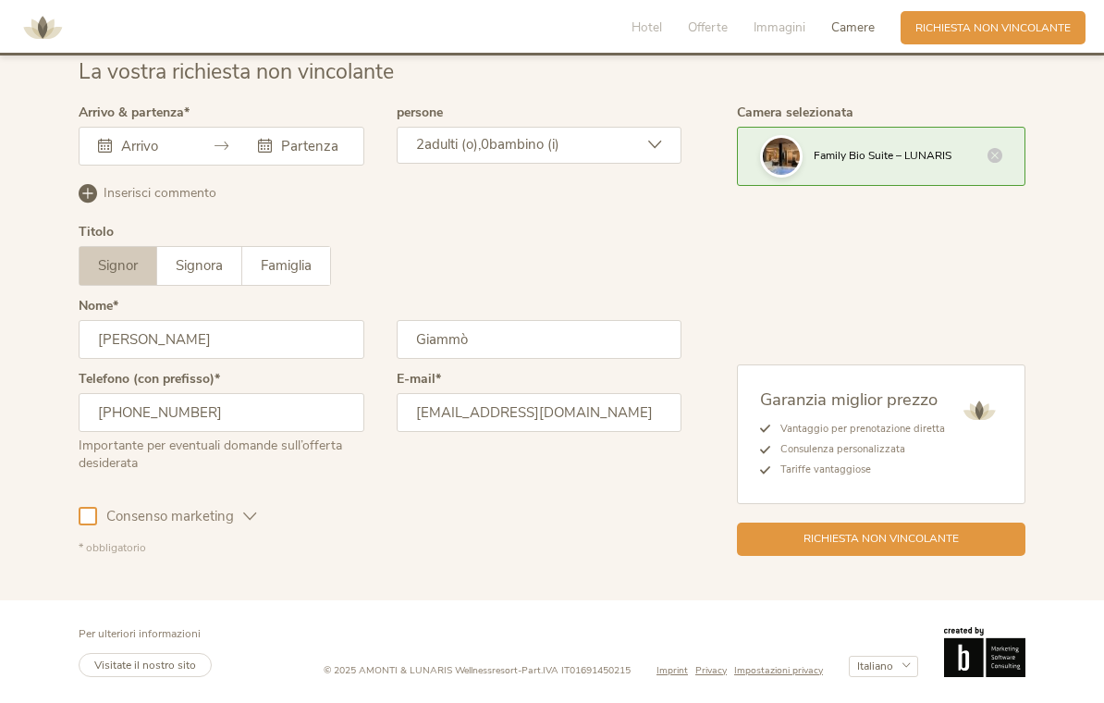
click at [166, 139] on input "text" at bounding box center [151, 146] width 68 height 18
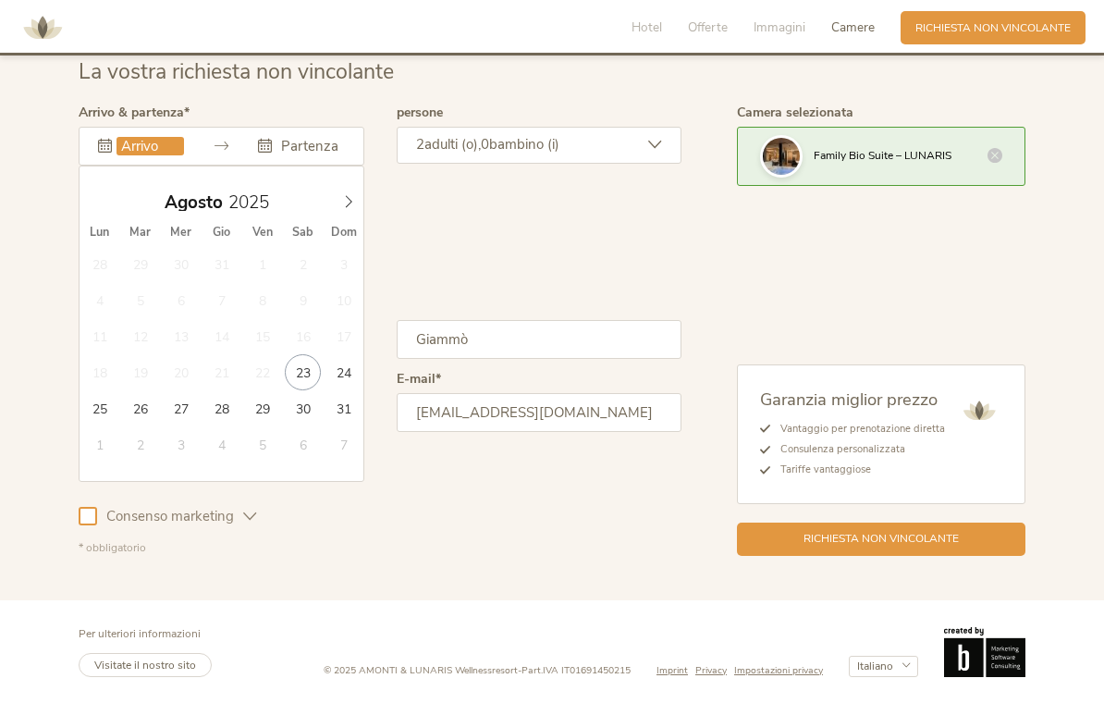
click at [358, 196] on span at bounding box center [348, 198] width 31 height 26
click at [347, 200] on icon at bounding box center [348, 201] width 13 height 13
click at [360, 200] on span at bounding box center [348, 198] width 31 height 26
click at [362, 202] on span at bounding box center [348, 198] width 31 height 26
click at [363, 203] on span at bounding box center [348, 198] width 31 height 26
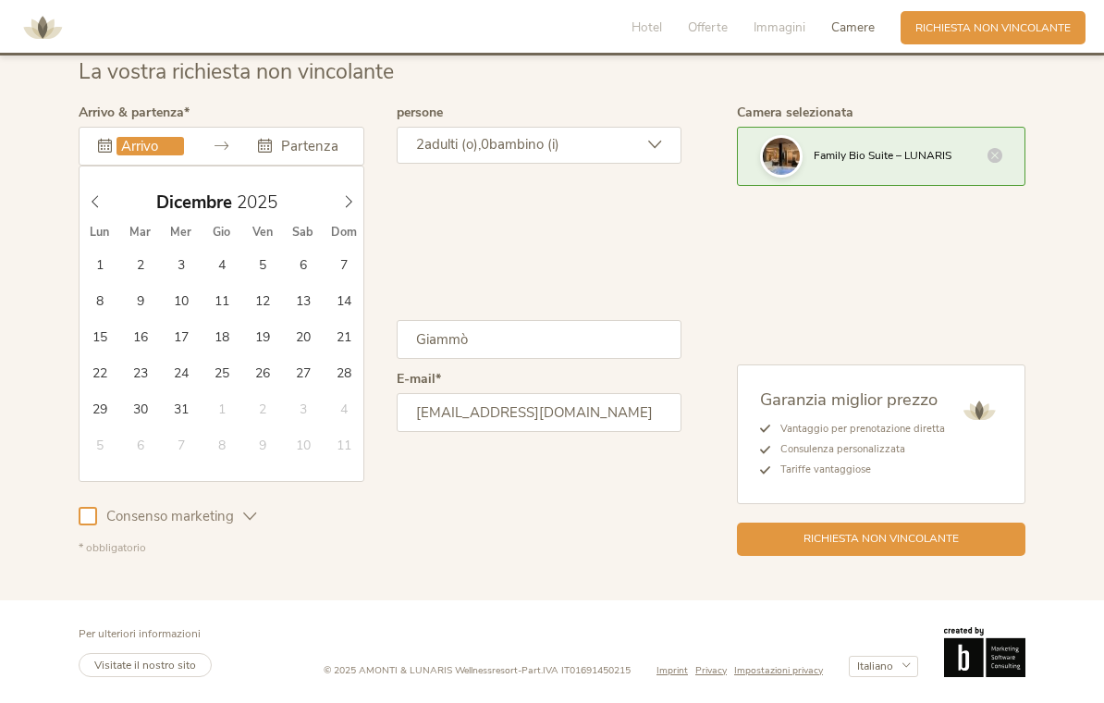
type input "2026"
type input "11.01.2026"
type input "2026"
click at [318, 143] on input "text" at bounding box center [311, 146] width 68 height 18
type input "18.01.2026"
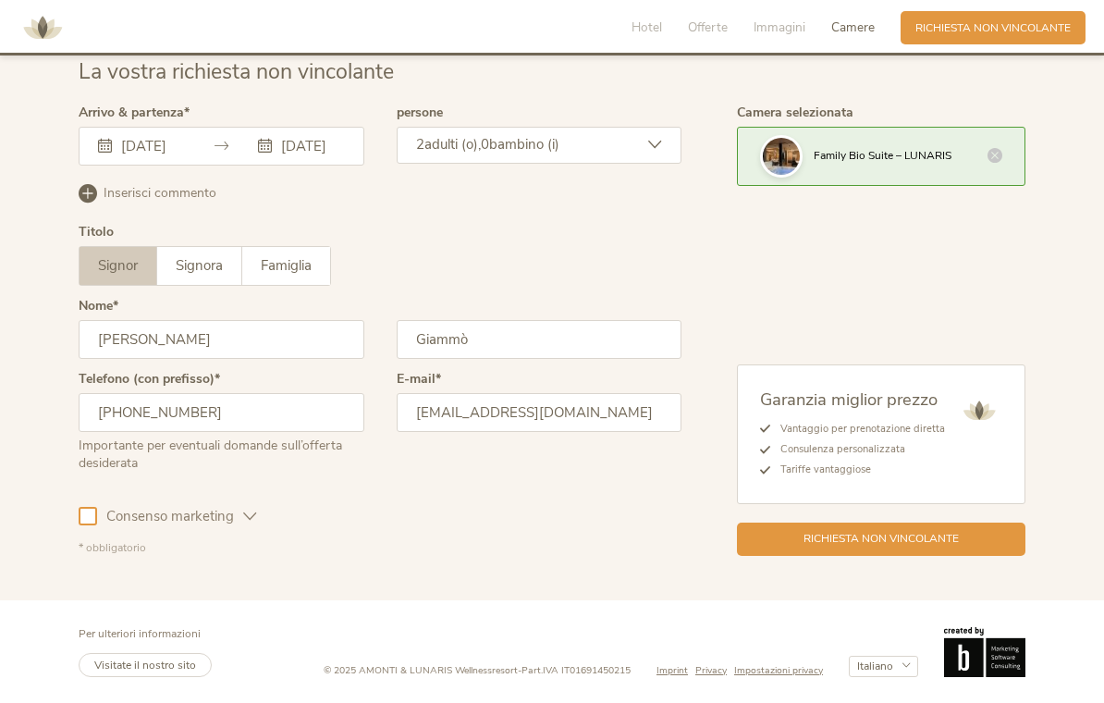
click at [655, 138] on icon at bounding box center [655, 145] width 14 height 14
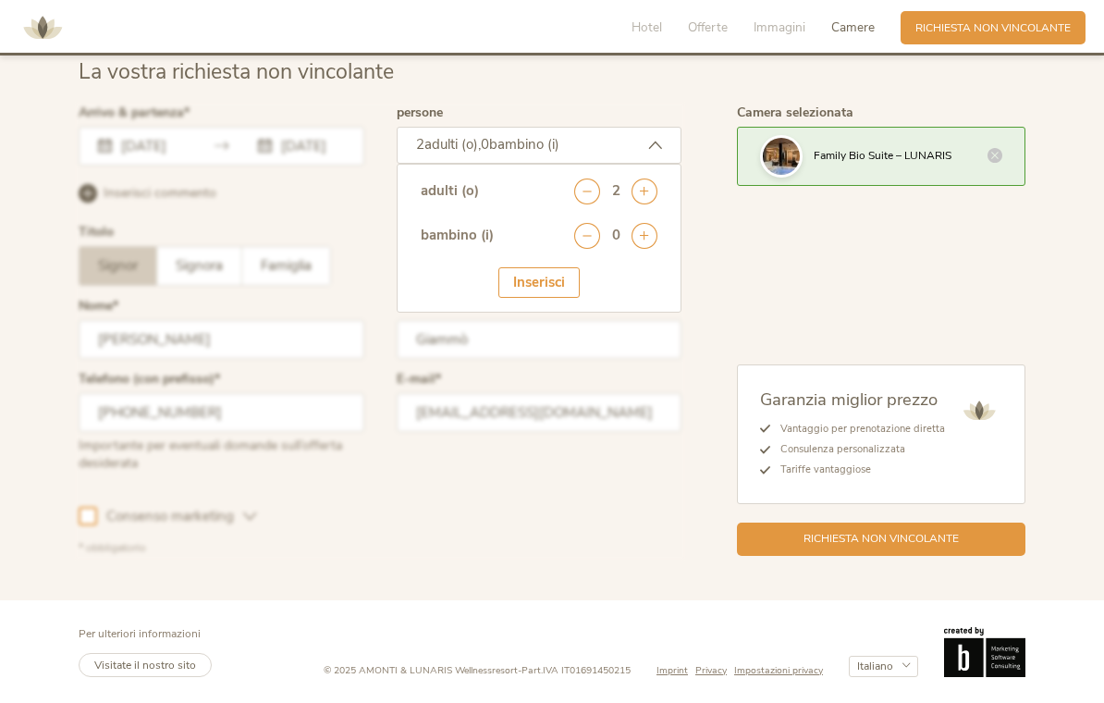
click at [648, 232] on icon at bounding box center [645, 236] width 26 height 26
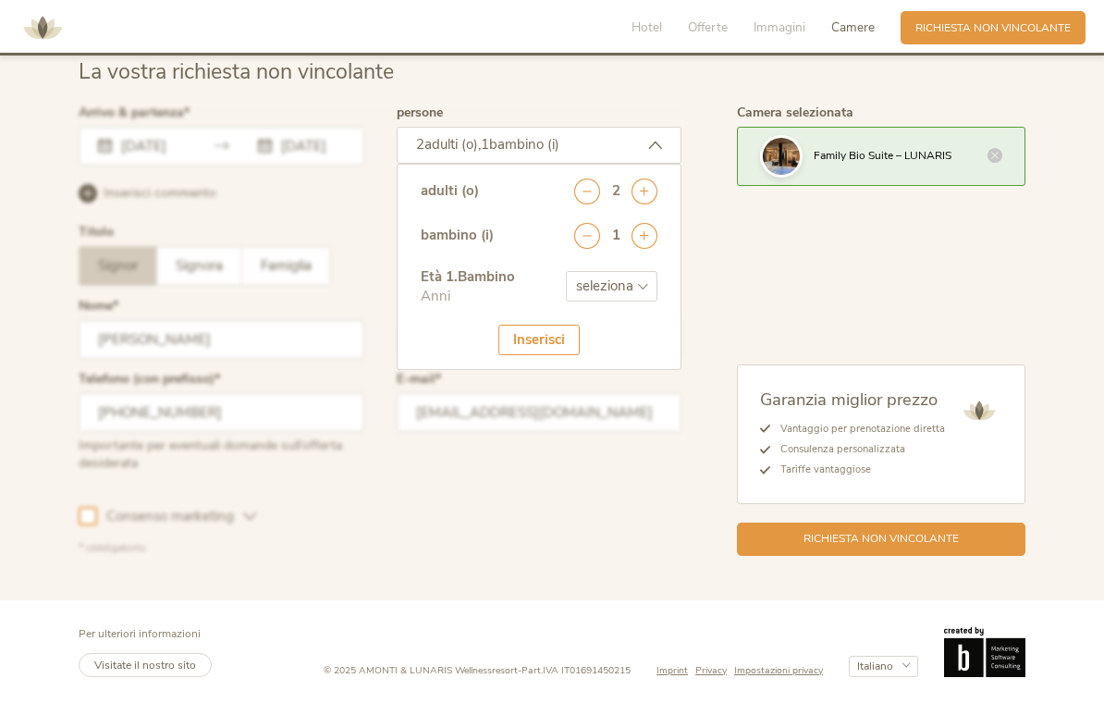
click at [654, 224] on icon at bounding box center [645, 236] width 26 height 26
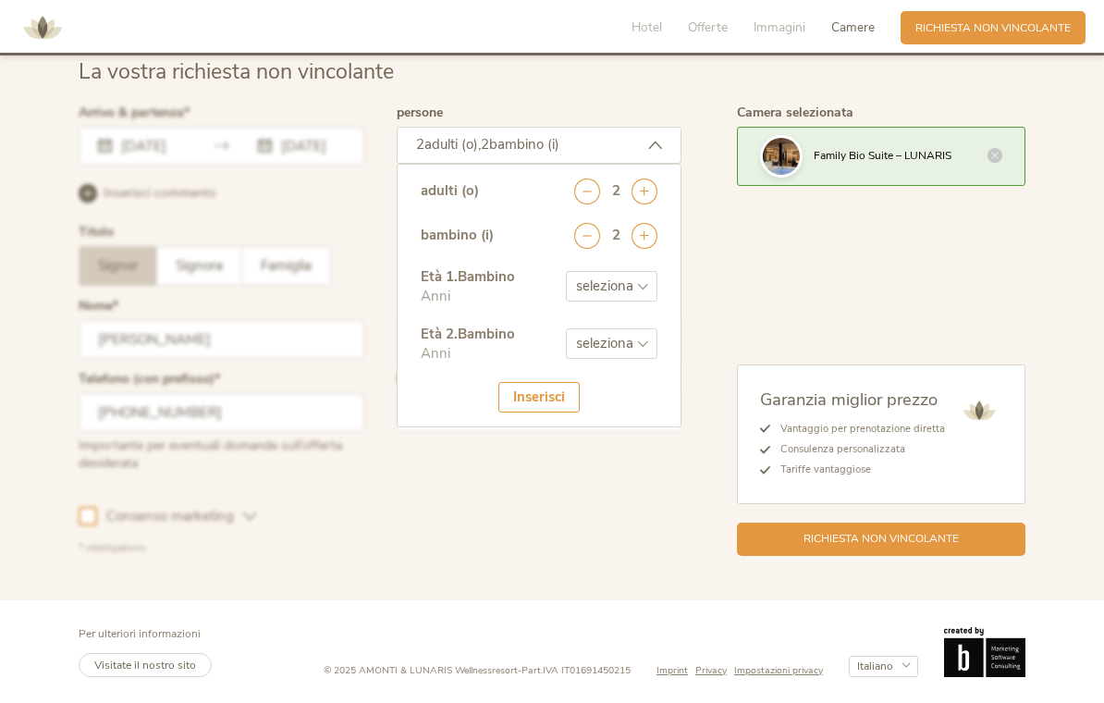
click at [646, 277] on select "seleziona 0 1 2 3 4 5 6 7 8 9 10 11 12 13 14 15 16 17" at bounding box center [612, 286] width 92 height 31
select select "7"
click at [644, 335] on select "seleziona 0 1 2 3 4 5 6 7 8 9 10 11 12 13 14 15 16 17" at bounding box center [612, 343] width 92 height 31
select select "4"
click at [539, 393] on div "Inserisci" at bounding box center [538, 397] width 81 height 31
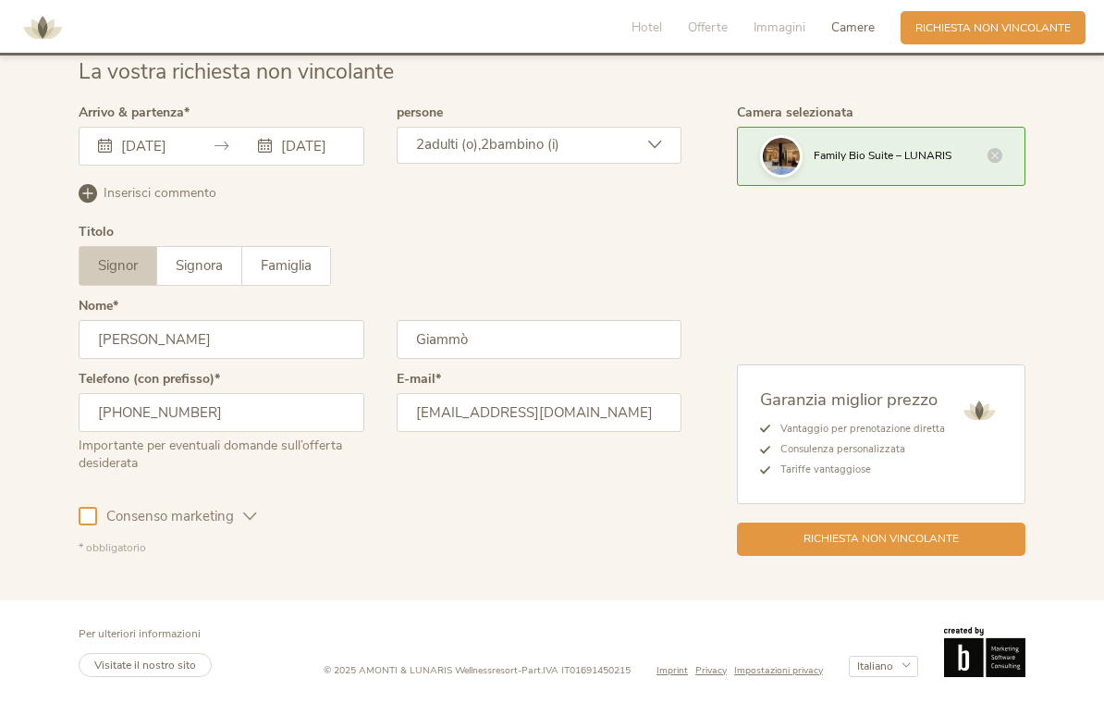
click at [800, 534] on div "Richiesta non vincolante" at bounding box center [881, 539] width 289 height 33
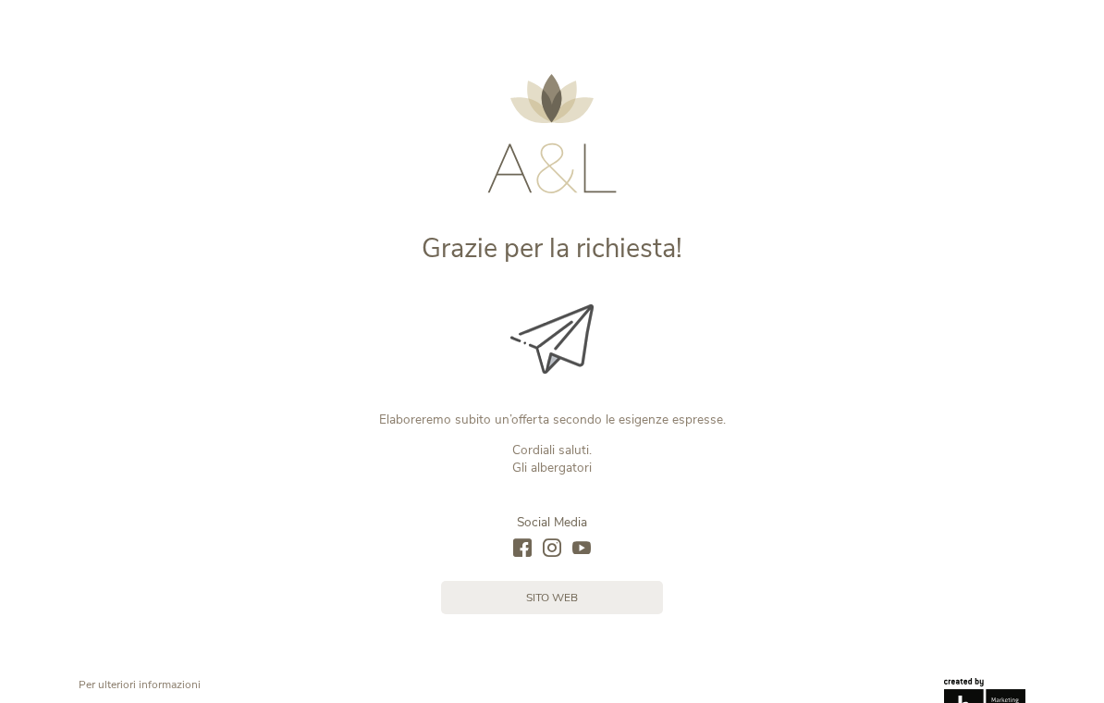
click at [484, 606] on link "sito web" at bounding box center [552, 597] width 222 height 33
